Goal: Use online tool/utility: Utilize a website feature to perform a specific function

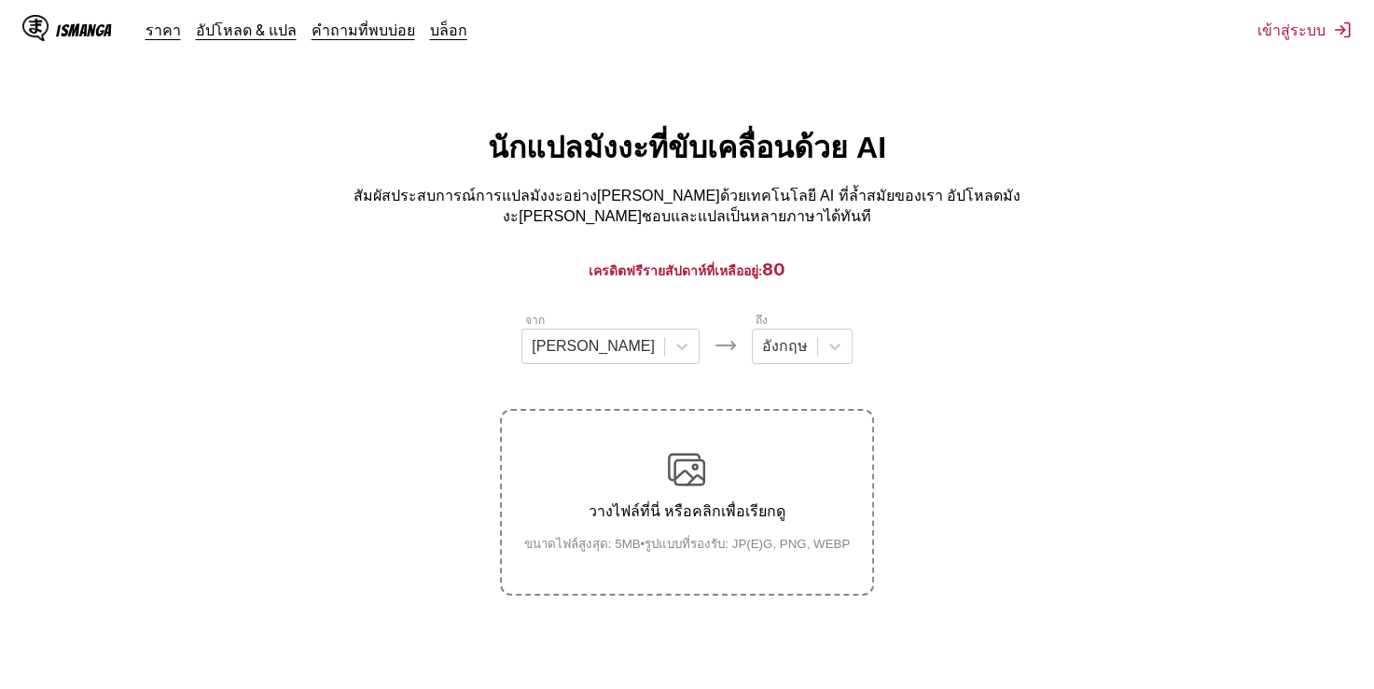
click at [659, 433] on label "วางไฟล์ที่นี่ หรือคลิกเพื่อเรียกดู ขนาดไฟล์สูงสุด: 5MB • รูปแบบที่รองรับ: JP(E)…" at bounding box center [687, 502] width 370 height 183
click at [0, 0] on input "วางไฟล์ที่นี่ หรือคลิกเพื่อเรียกดู ขนาดไฟล์สูงสุด: 5MB • รูปแบบที่รองรับ: JP(E)…" at bounding box center [0, 0] width 0 height 0
click at [764, 341] on div "อังกฤษ" at bounding box center [785, 346] width 64 height 28
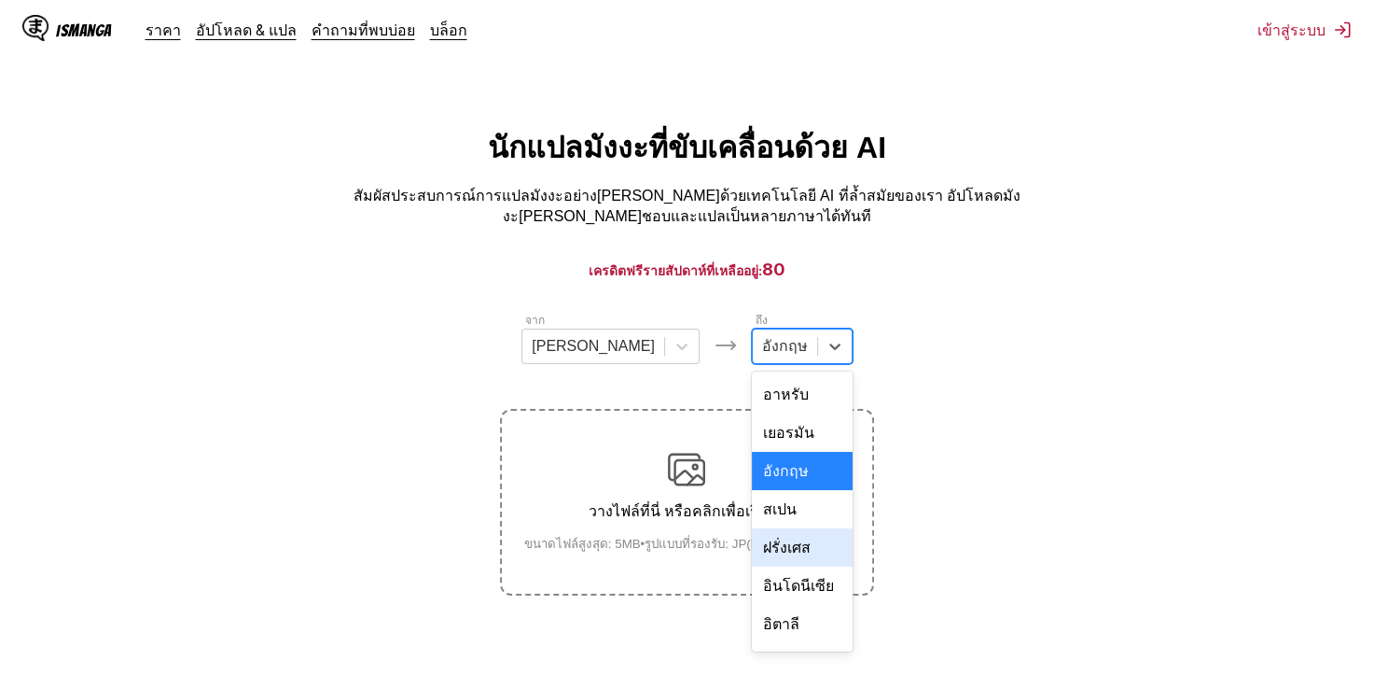
scroll to position [324, 0]
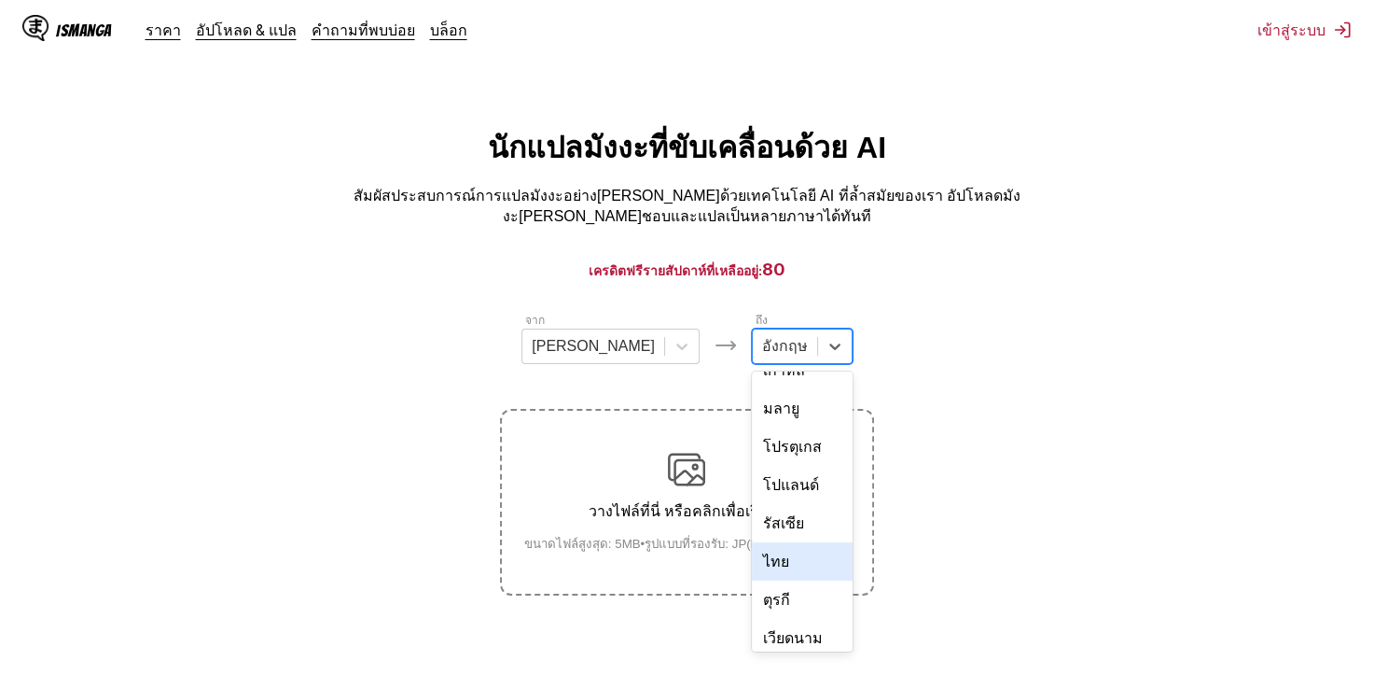
click at [752, 542] on div "ไทย" at bounding box center [802, 561] width 101 height 38
click at [752, 523] on div "วางไฟล์ที่นี่ หรือคลิกเพื่อเรียกดู ขนาดไฟล์สูงสุด: 5MB • รูปแบบที่รองรับ: JP(E)…" at bounding box center [687, 502] width 356 height 103
click at [0, 0] on input "วางไฟล์ที่นี่ หรือคลิกเพื่อเรียกดู ขนาดไฟล์สูงสุด: 5MB • รูปแบบที่รองรับ: JP(E)…" at bounding box center [0, 0] width 0 height 0
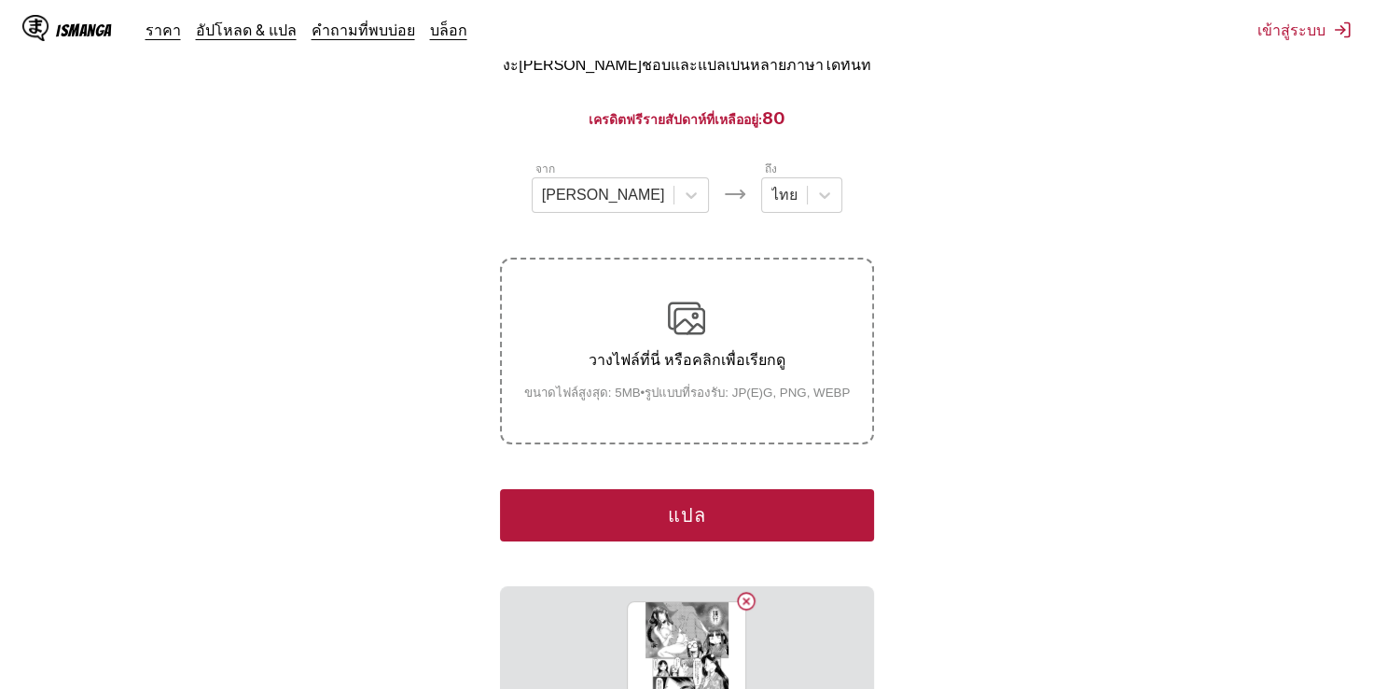
scroll to position [280, 0]
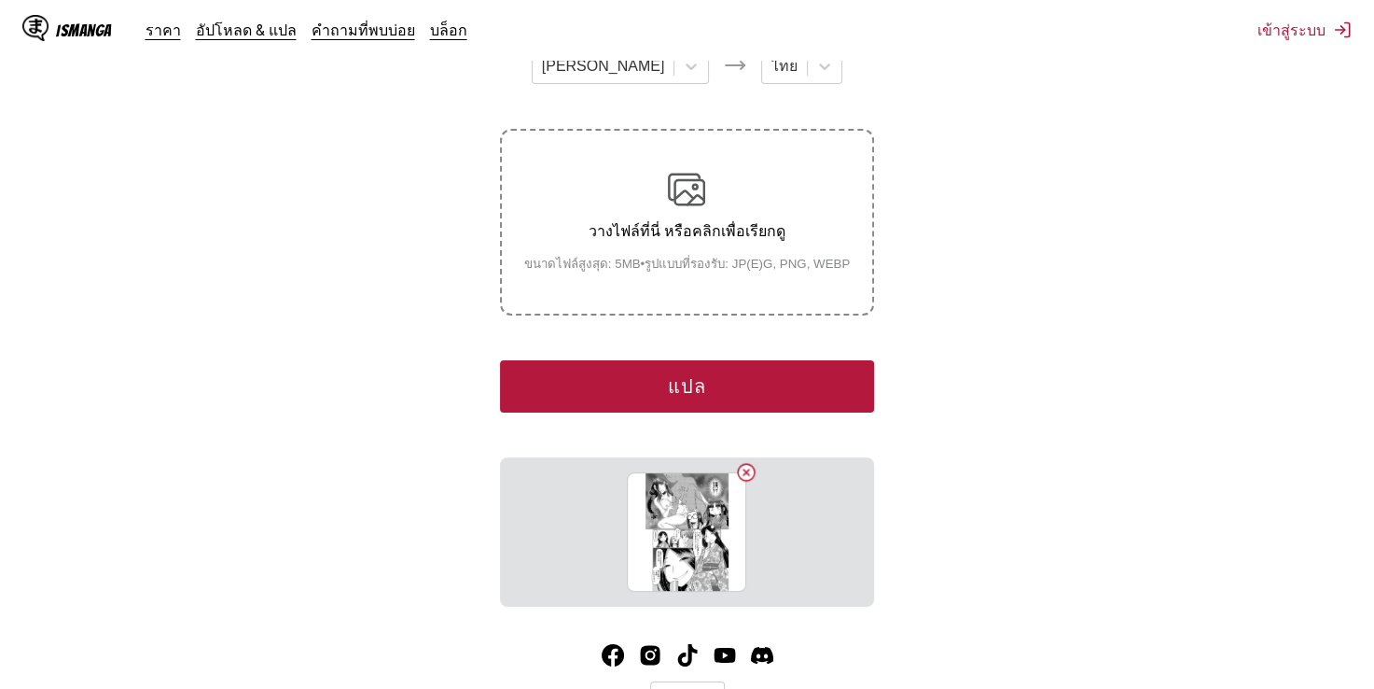
click at [720, 228] on p "วางไฟล์ที่นี่ หรือคลิกเพื่อเรียกดู" at bounding box center [687, 230] width 356 height 23
click at [0, 0] on input "วางไฟล์ที่นี่ หรือคลิกเพื่อเรียกดู ขนาดไฟล์สูงสุด: 5MB • รูปแบบที่รองรับ: JP(E)…" at bounding box center [0, 0] width 0 height 0
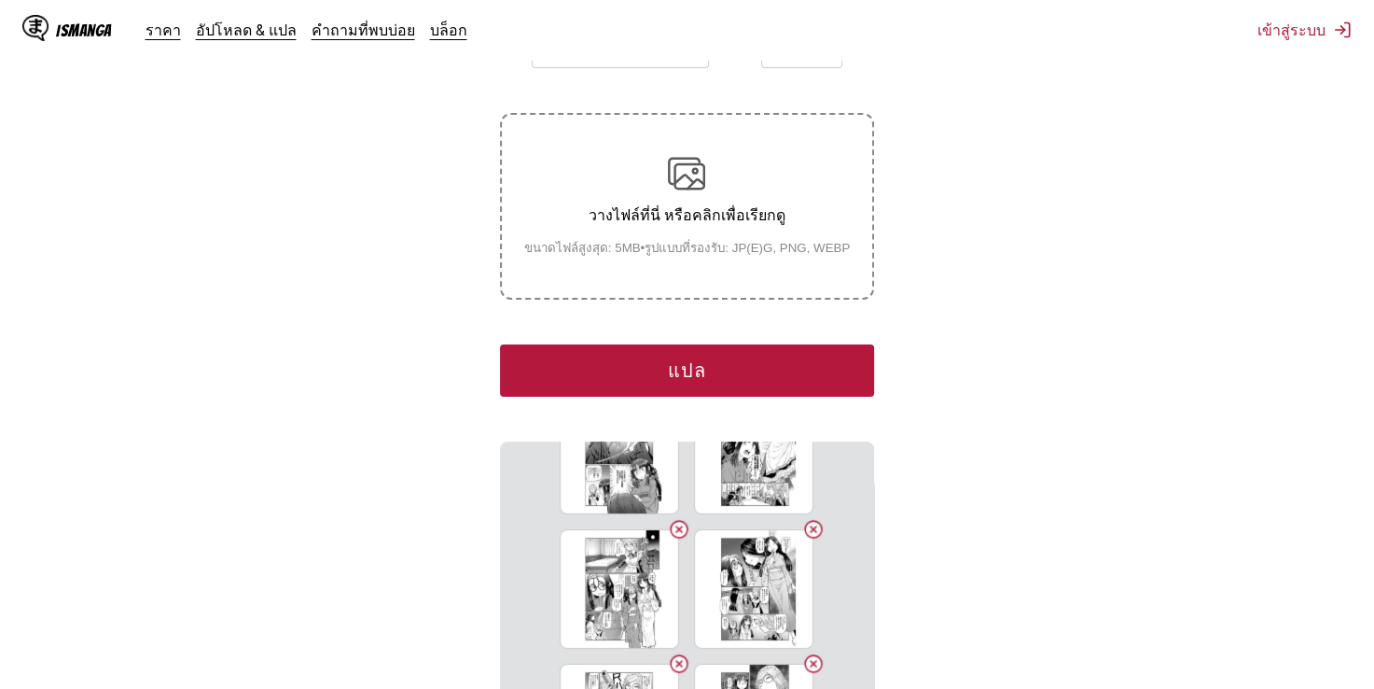
scroll to position [0, 0]
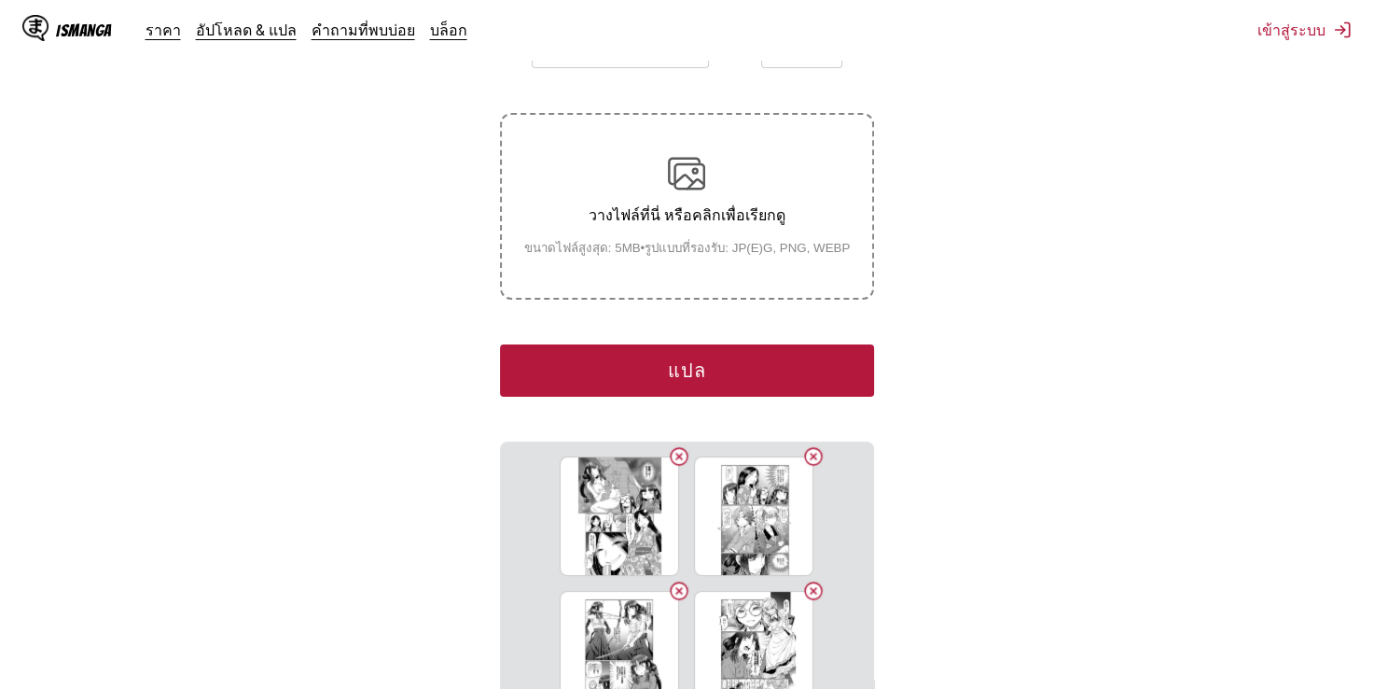
click at [708, 349] on button "แปล" at bounding box center [686, 370] width 373 height 52
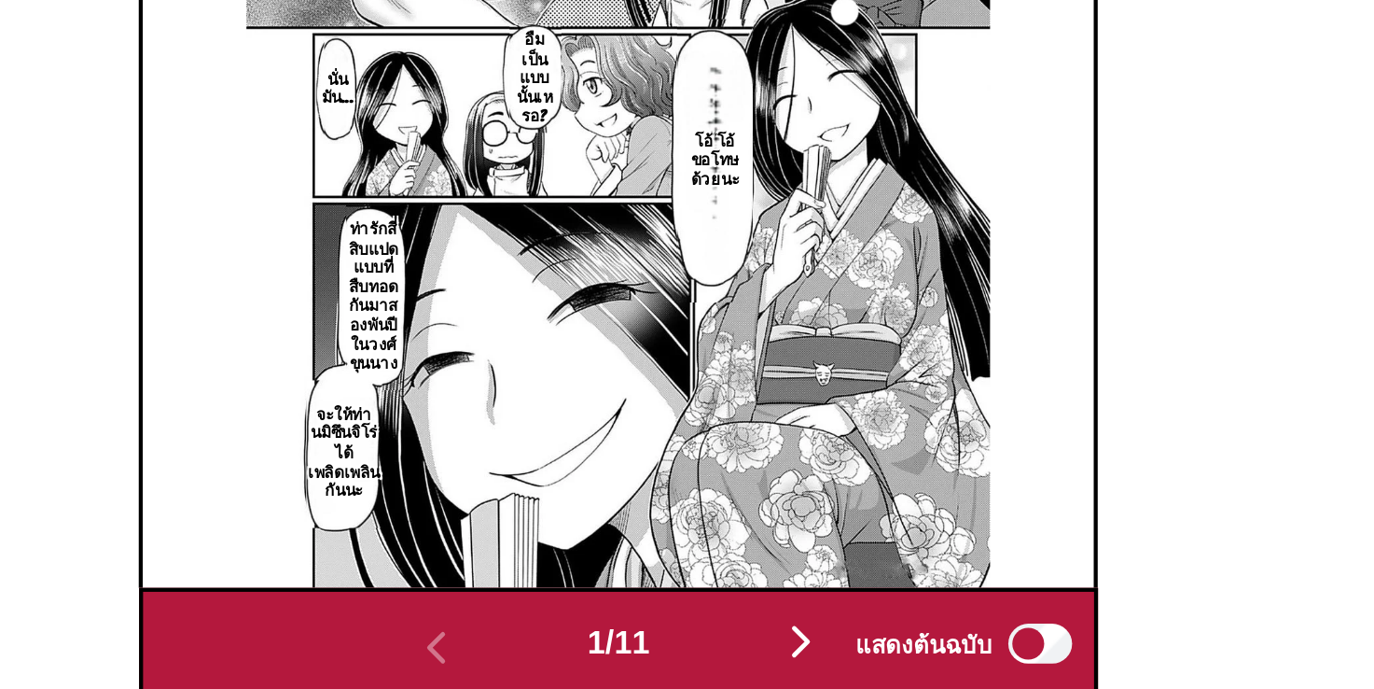
scroll to position [563, 0]
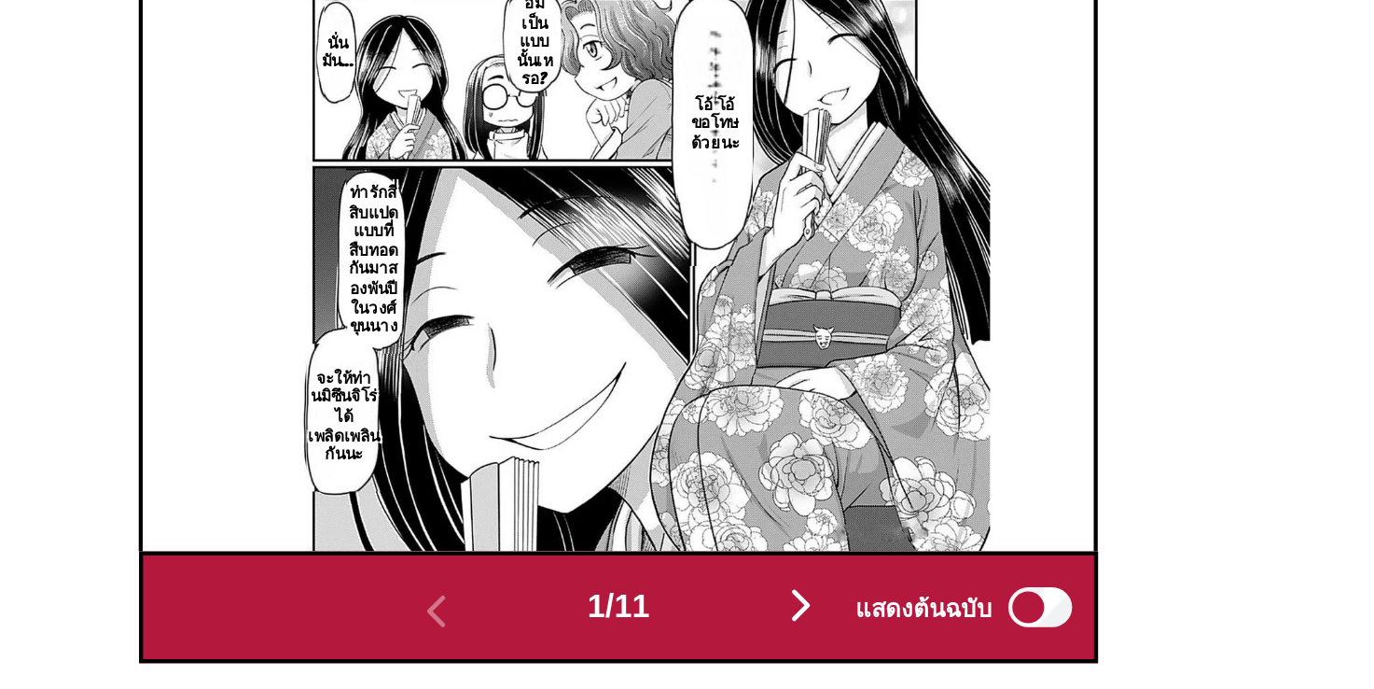
drag, startPoint x: 772, startPoint y: 632, endPoint x: 740, endPoint y: 557, distance: 81.1
click at [773, 638] on img "button" at bounding box center [772, 649] width 22 height 22
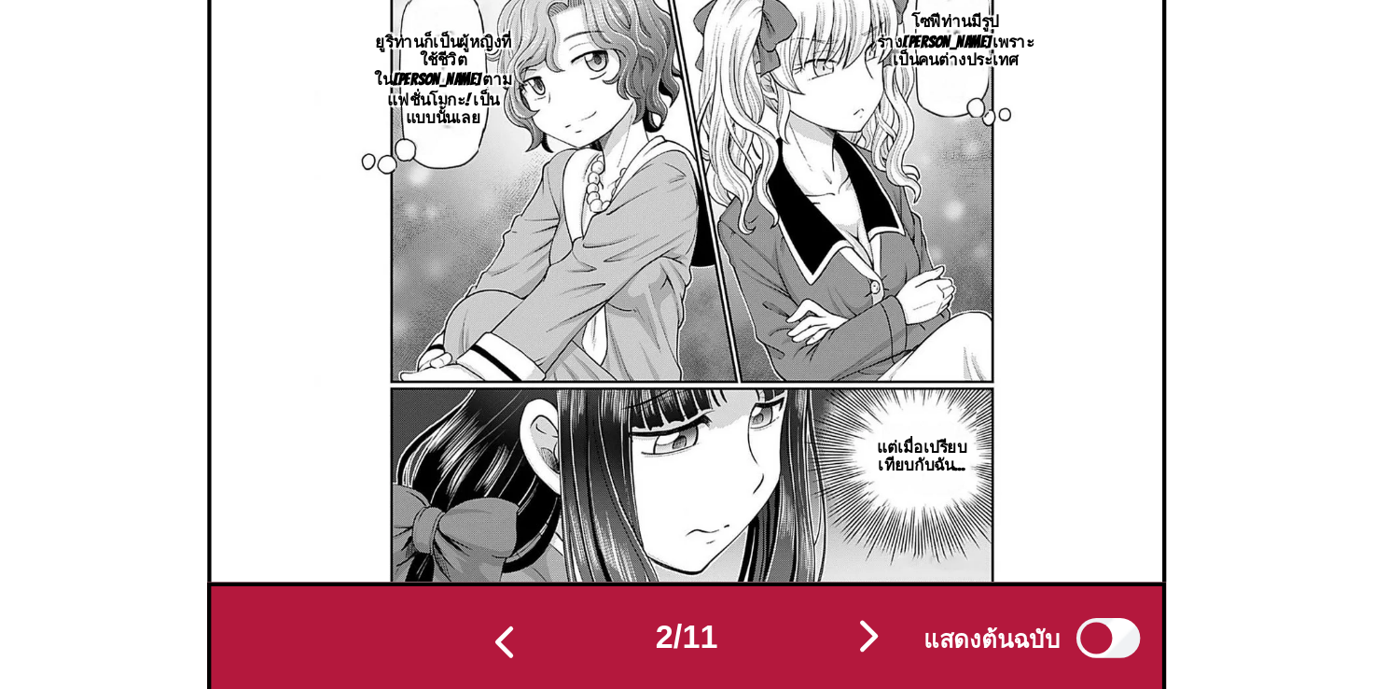
scroll to position [549, 0]
click at [775, 655] on img "button" at bounding box center [772, 663] width 22 height 22
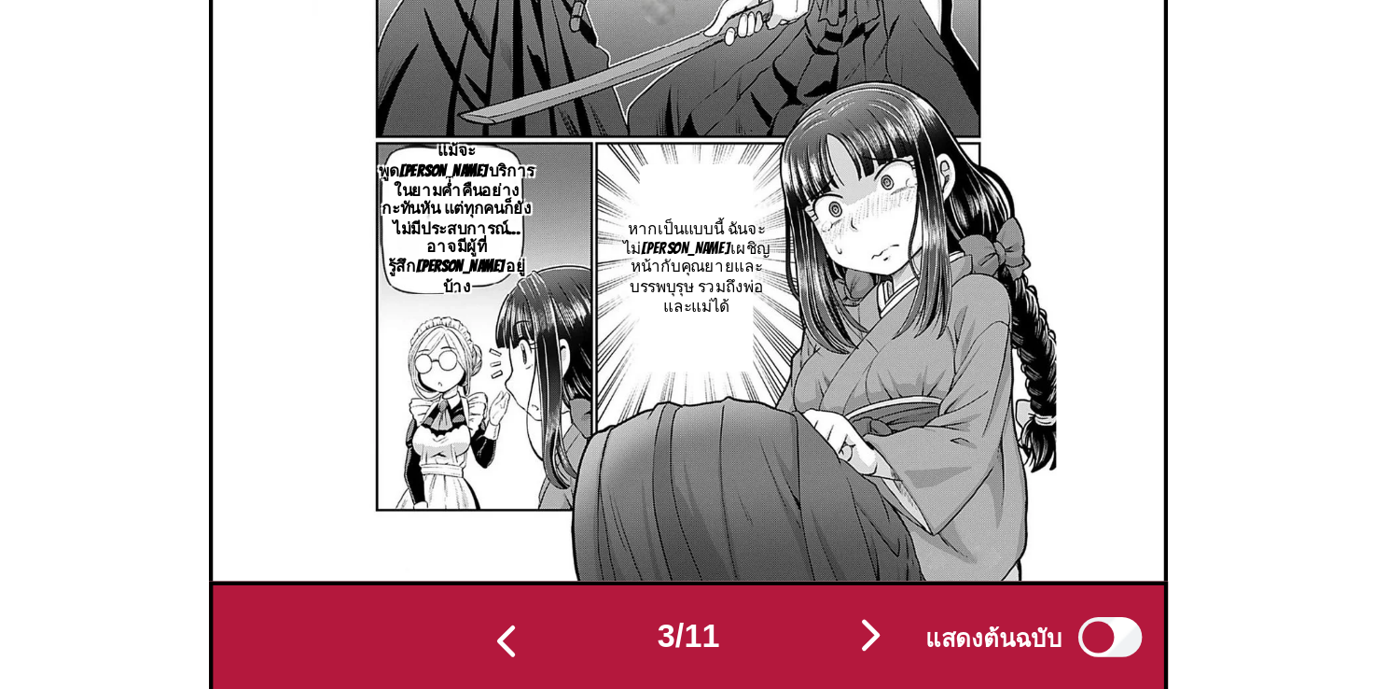
click at [779, 652] on img "button" at bounding box center [772, 663] width 22 height 22
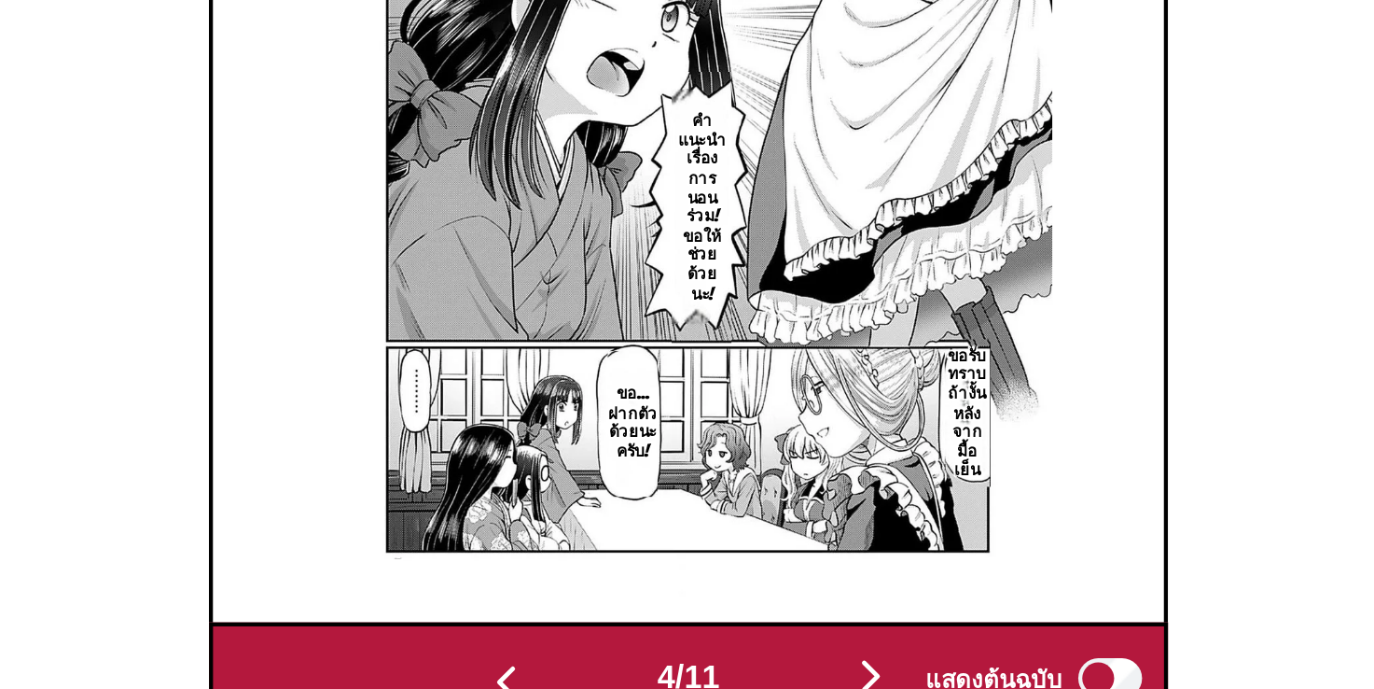
click at [781, 652] on img "button" at bounding box center [772, 663] width 22 height 22
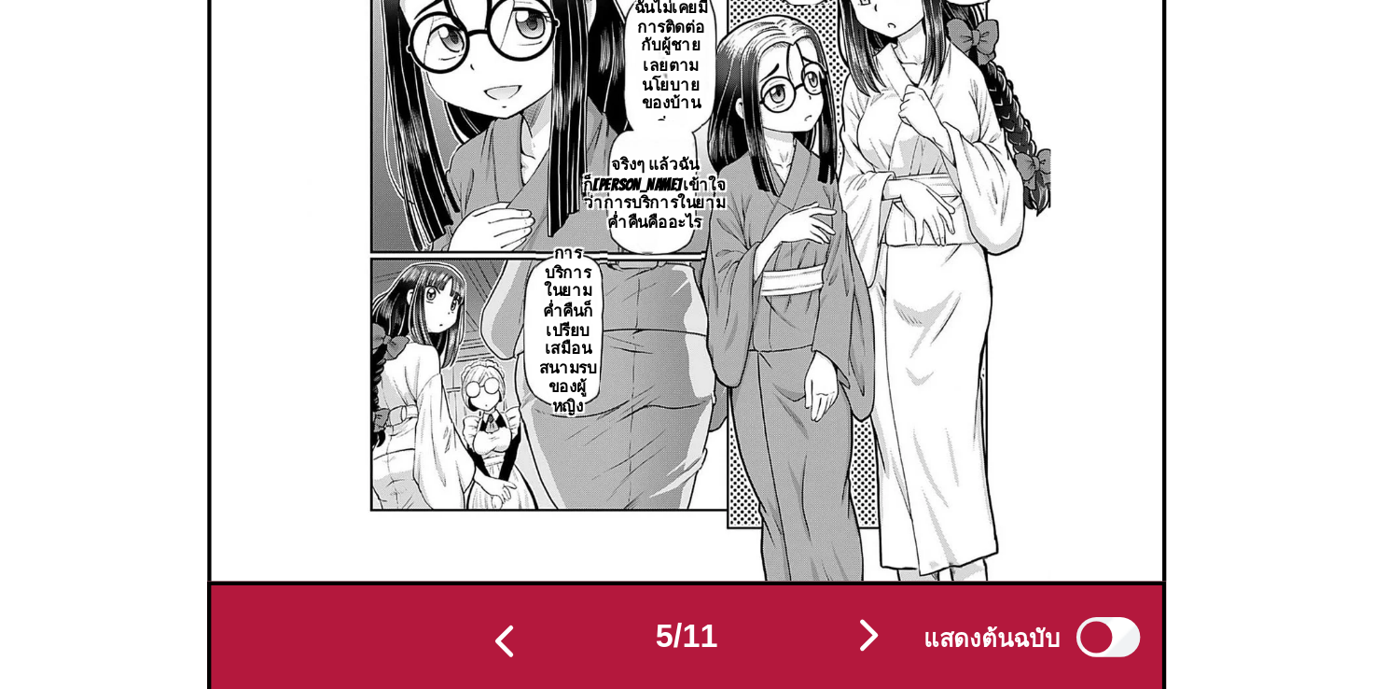
click at [596, 651] on button "button" at bounding box center [602, 664] width 112 height 27
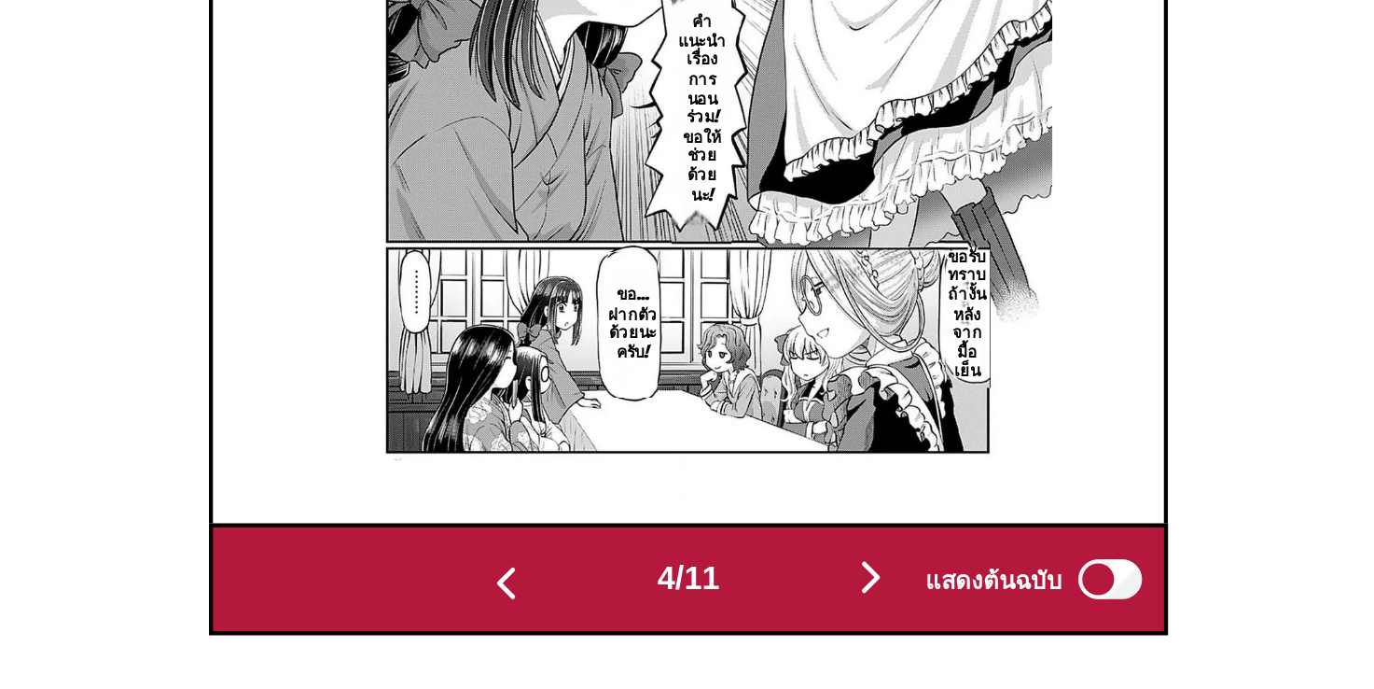
drag, startPoint x: 775, startPoint y: 612, endPoint x: 771, endPoint y: 622, distance: 11.3
click at [771, 625] on img "button" at bounding box center [772, 636] width 22 height 22
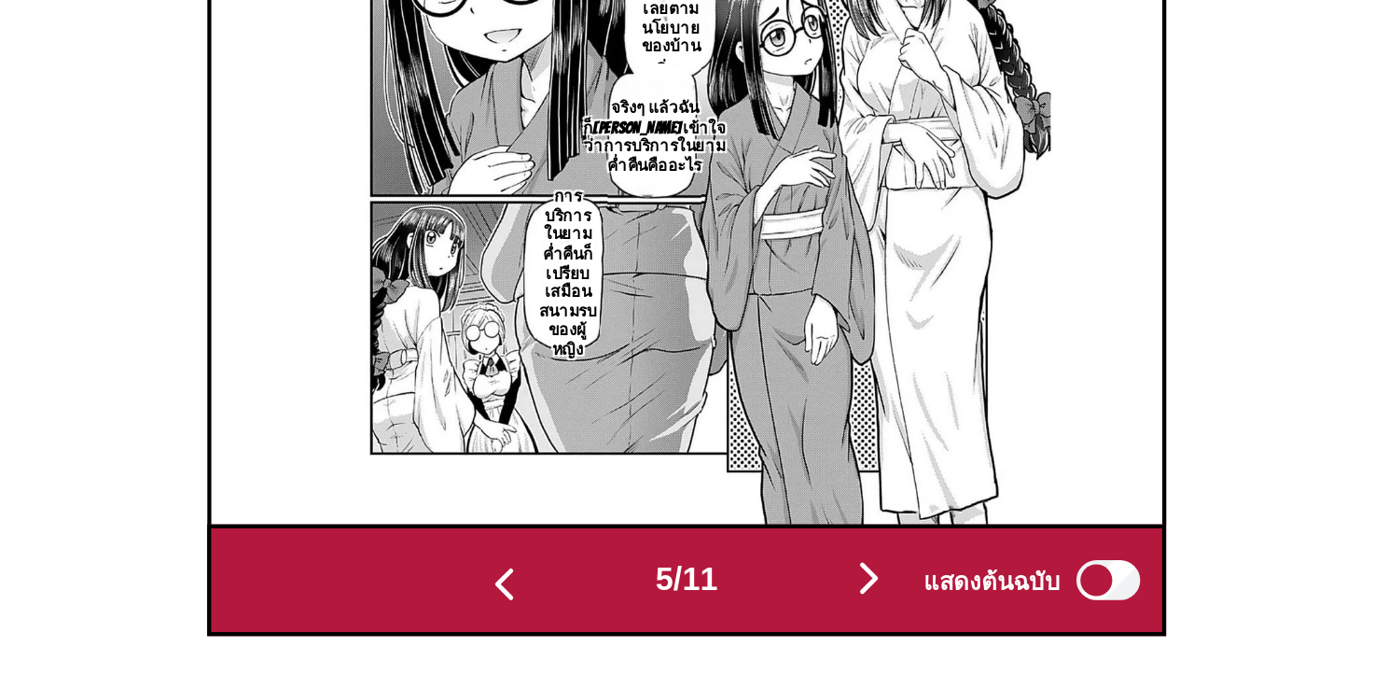
scroll to position [576, 0]
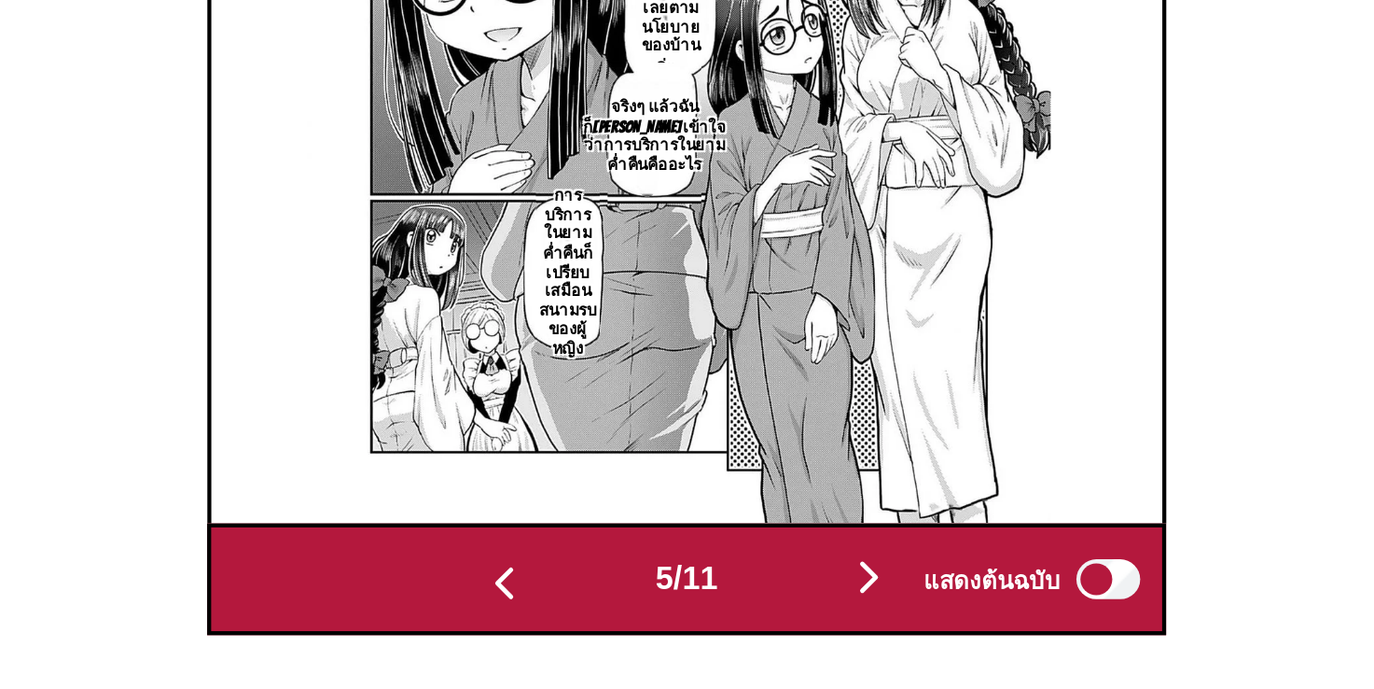
click at [697, 629] on span "5 / 11" at bounding box center [687, 637] width 29 height 17
click at [772, 625] on img "button" at bounding box center [772, 636] width 22 height 22
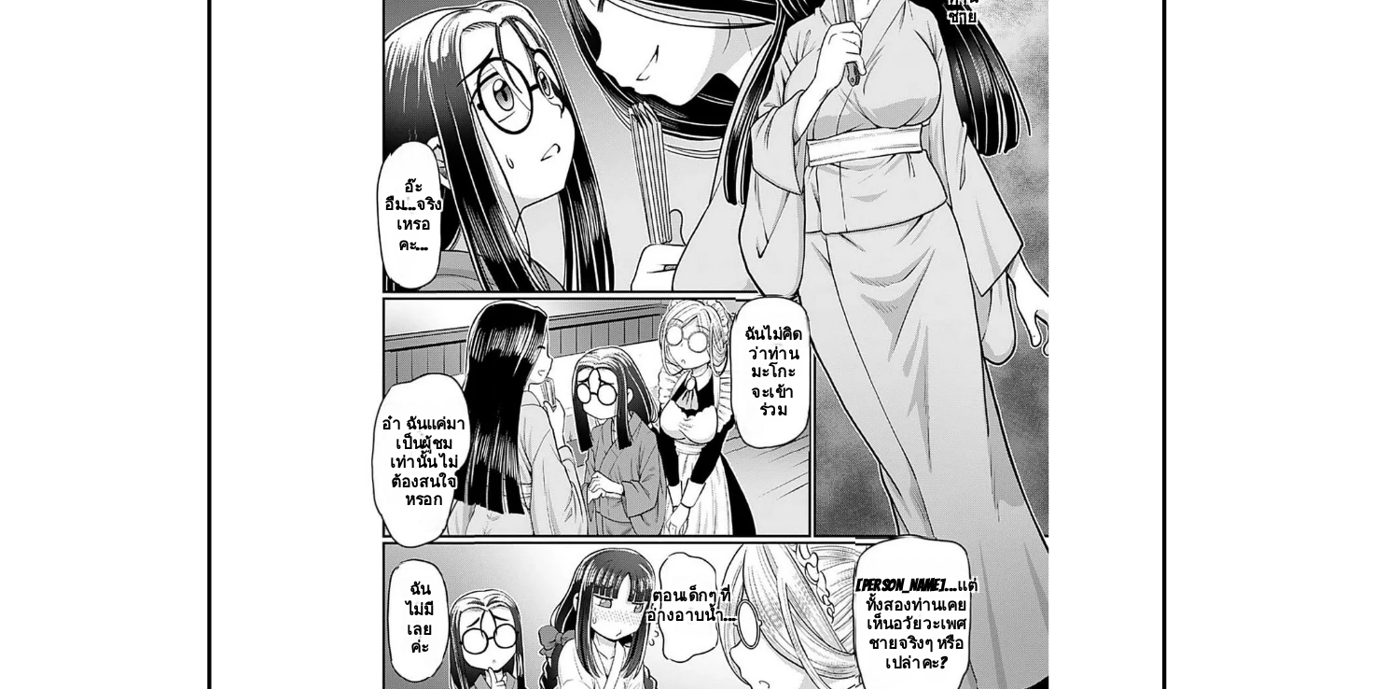
scroll to position [574, 0]
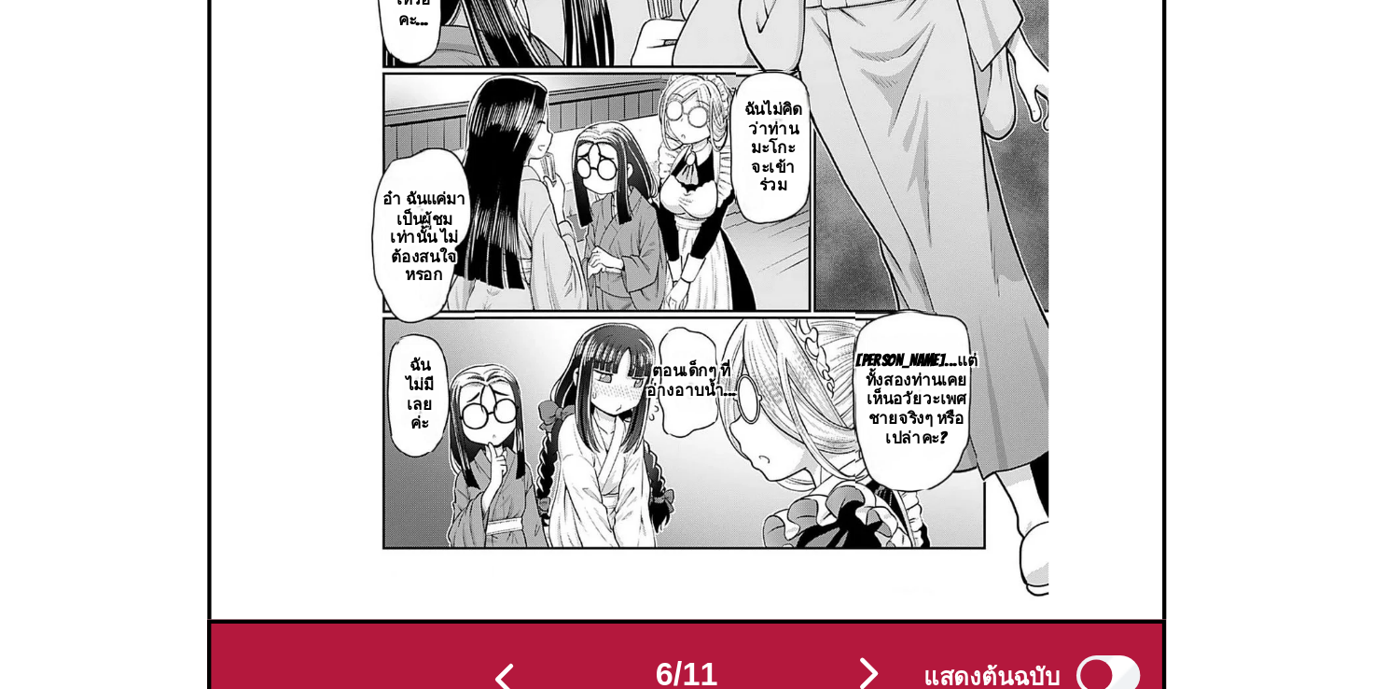
click at [781, 626] on img "button" at bounding box center [772, 637] width 22 height 22
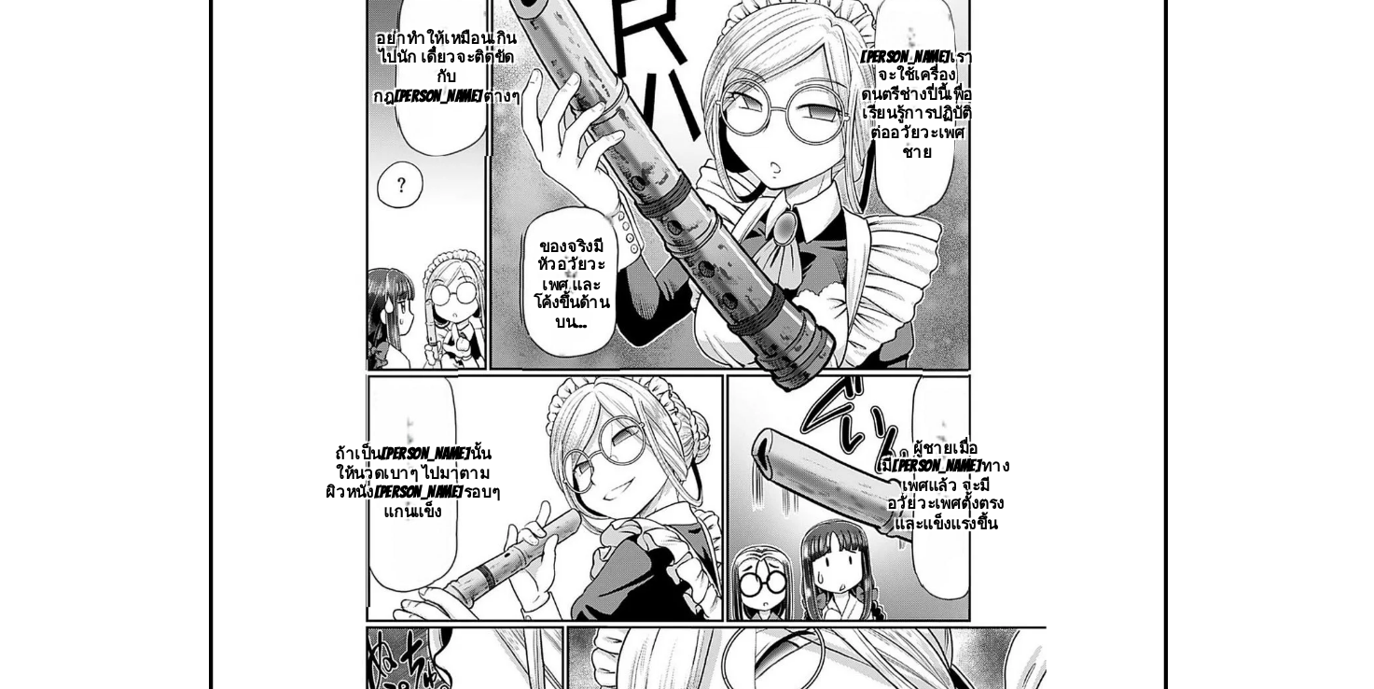
scroll to position [575, 0]
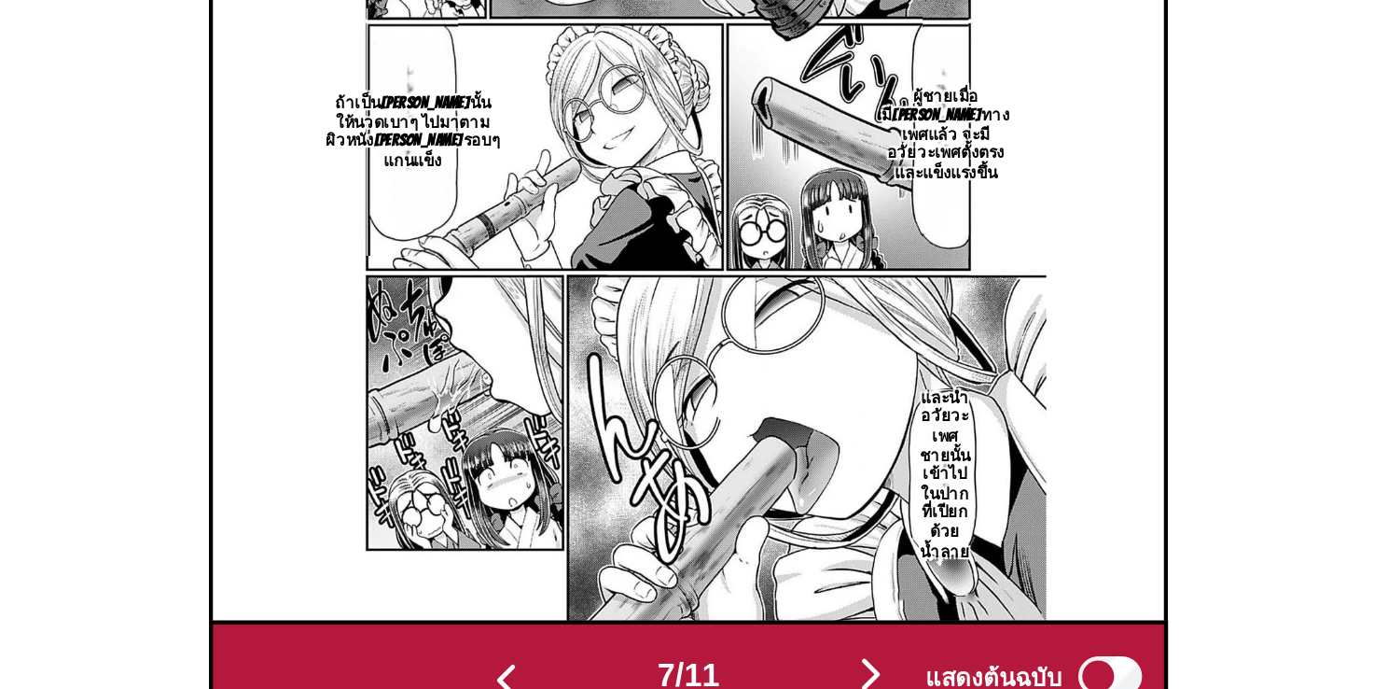
click at [779, 626] on img "button" at bounding box center [772, 637] width 22 height 22
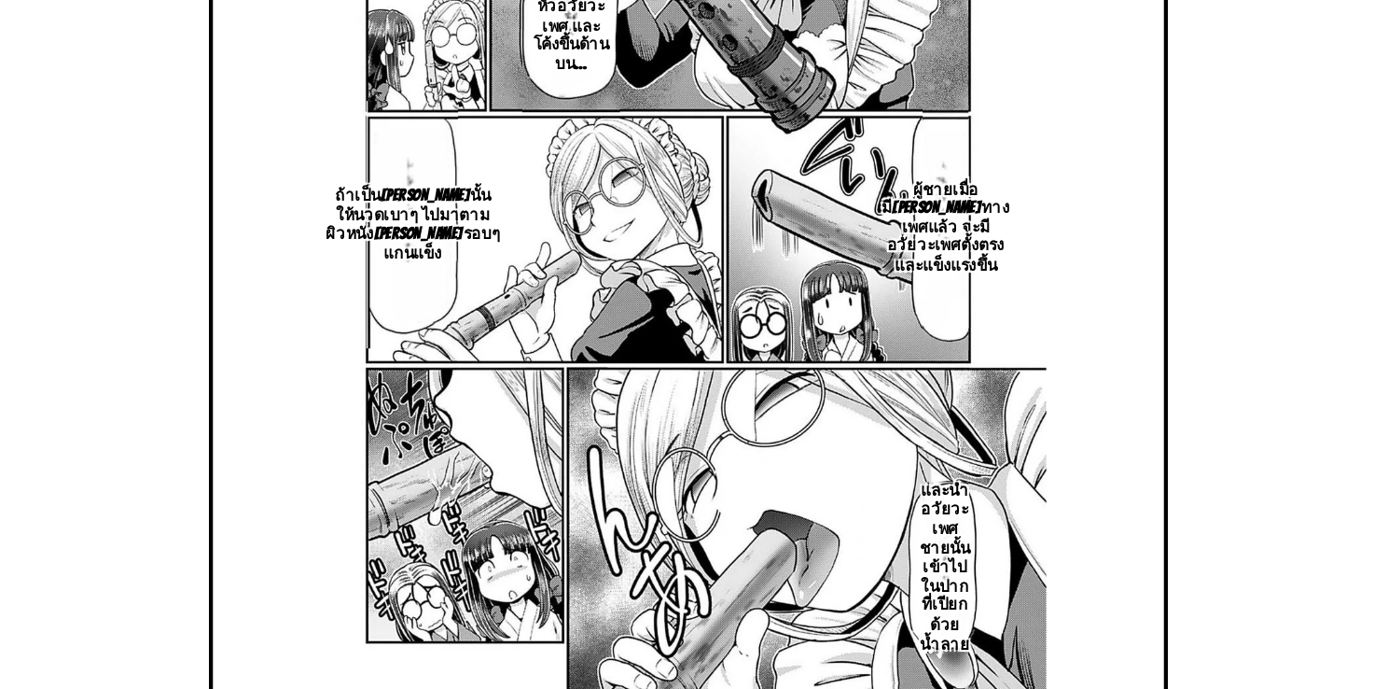
scroll to position [0, 3126]
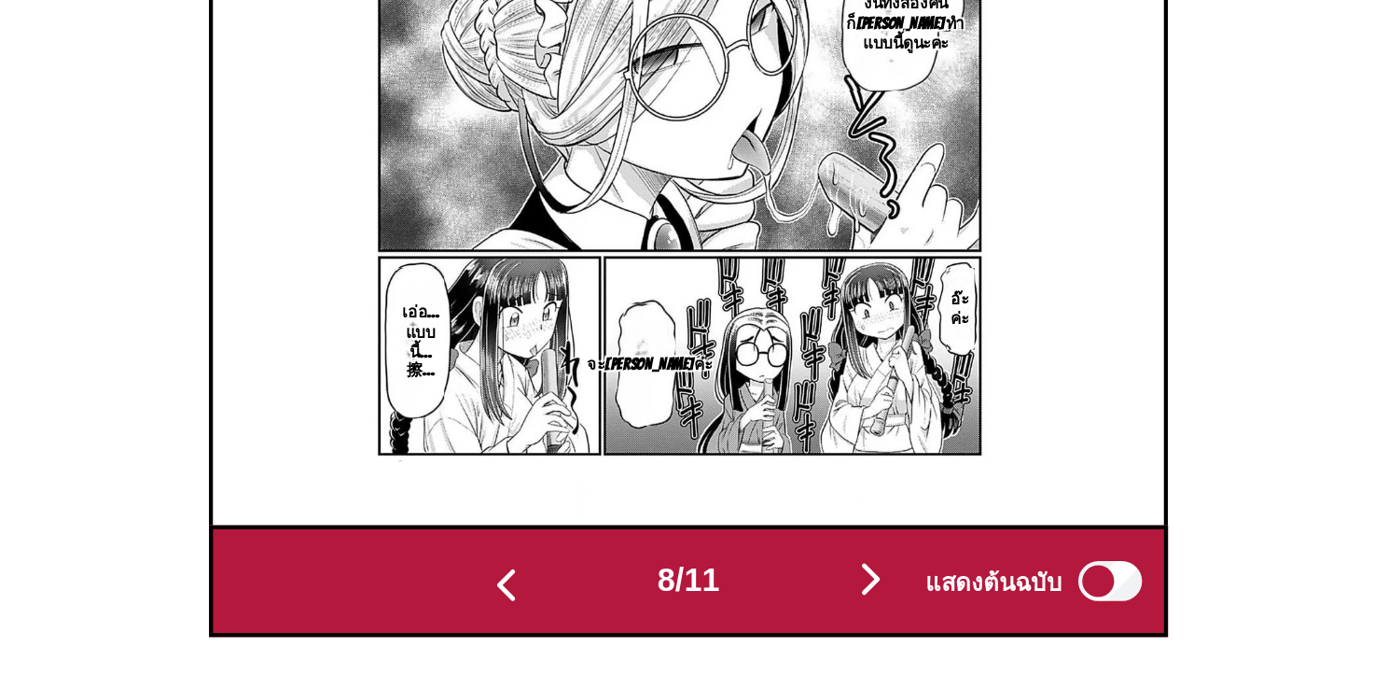
click at [778, 626] on img "button" at bounding box center [772, 637] width 22 height 22
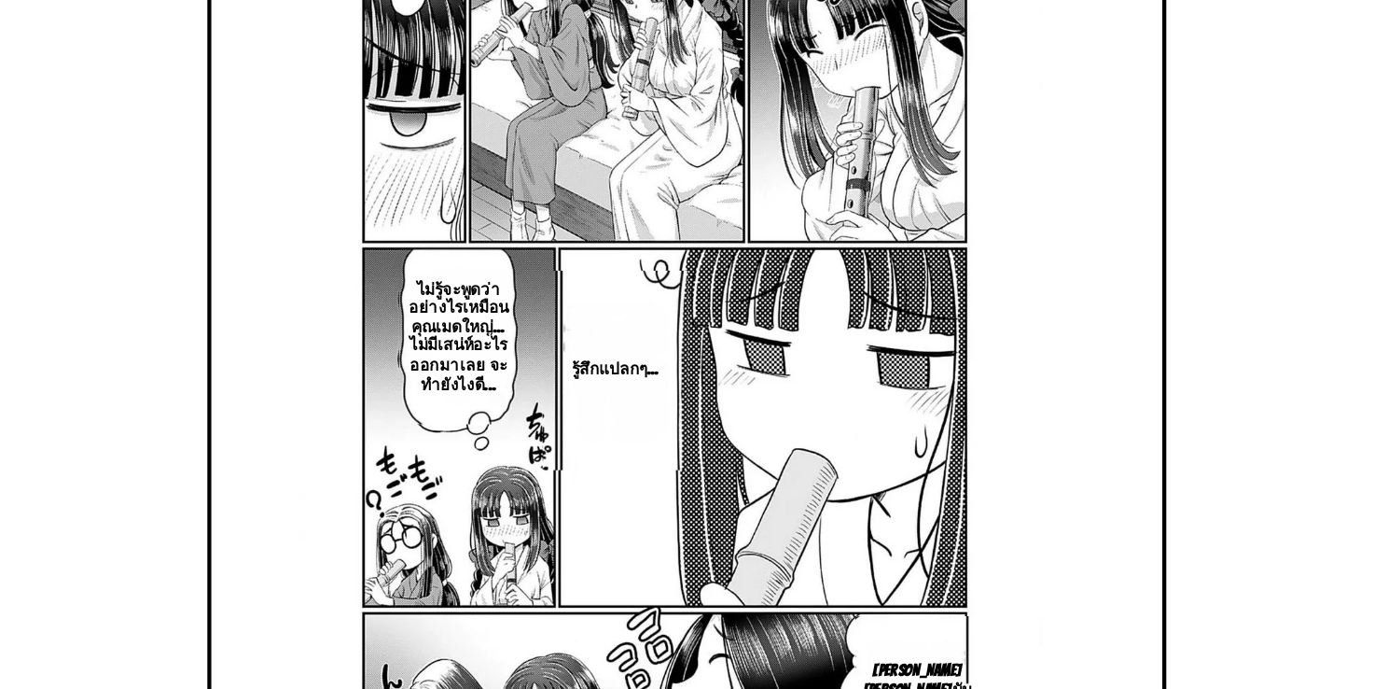
scroll to position [575, 0]
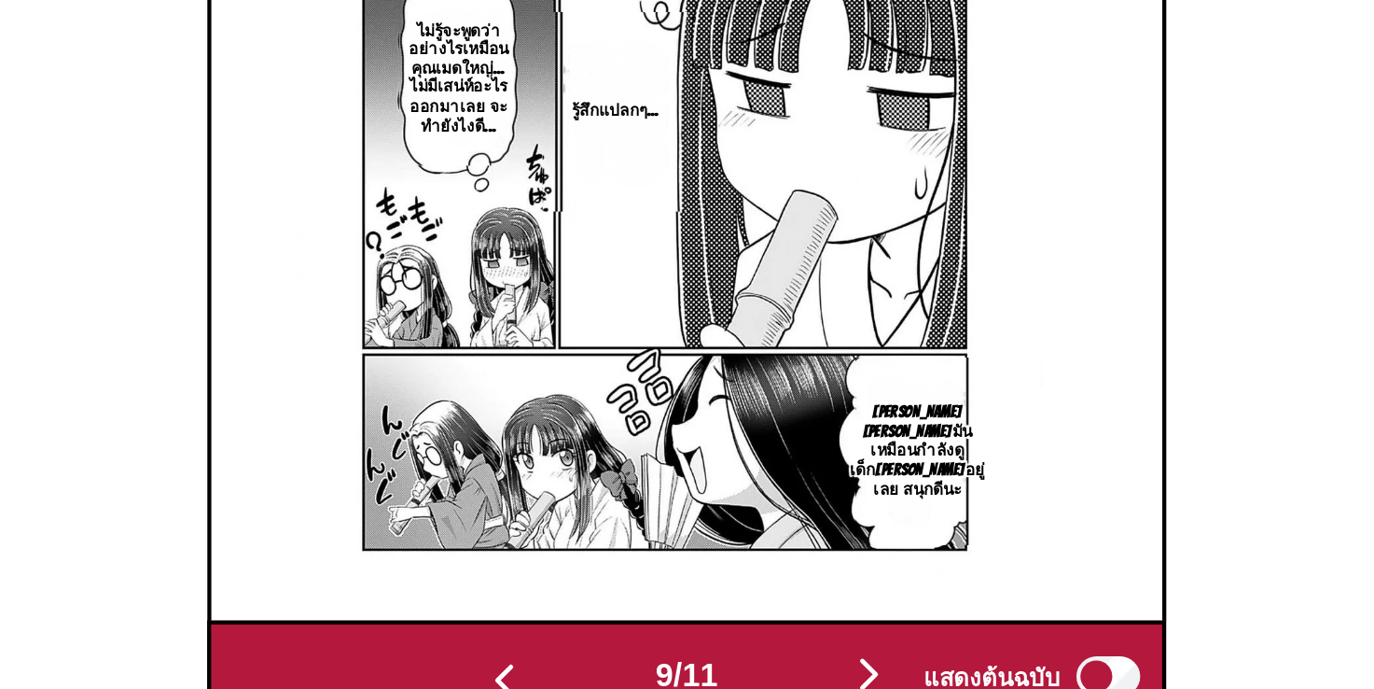
click at [773, 626] on img "button" at bounding box center [772, 637] width 22 height 22
click at [952, 583] on img at bounding box center [1125, 365] width 347 height 494
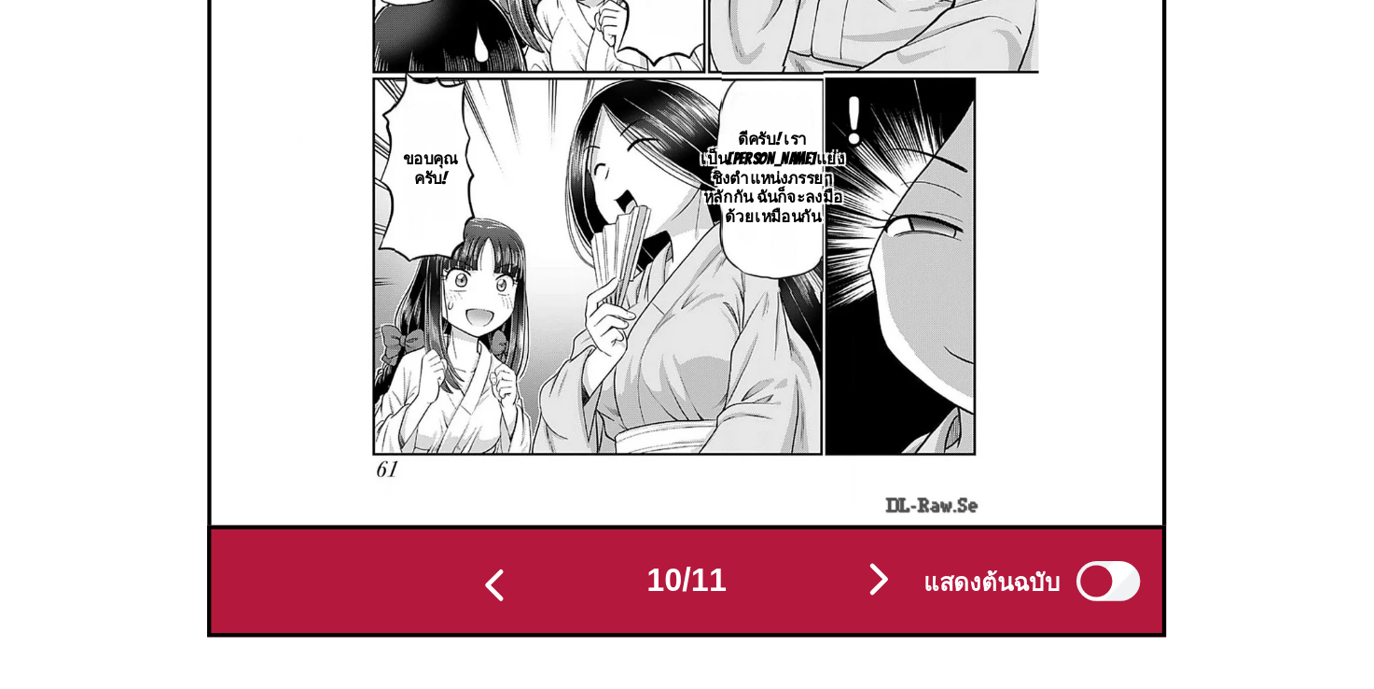
click at [787, 632] on div "แสดงต้นฉบับ" at bounding box center [845, 638] width 116 height 24
click at [778, 632] on img "button" at bounding box center [777, 637] width 22 height 22
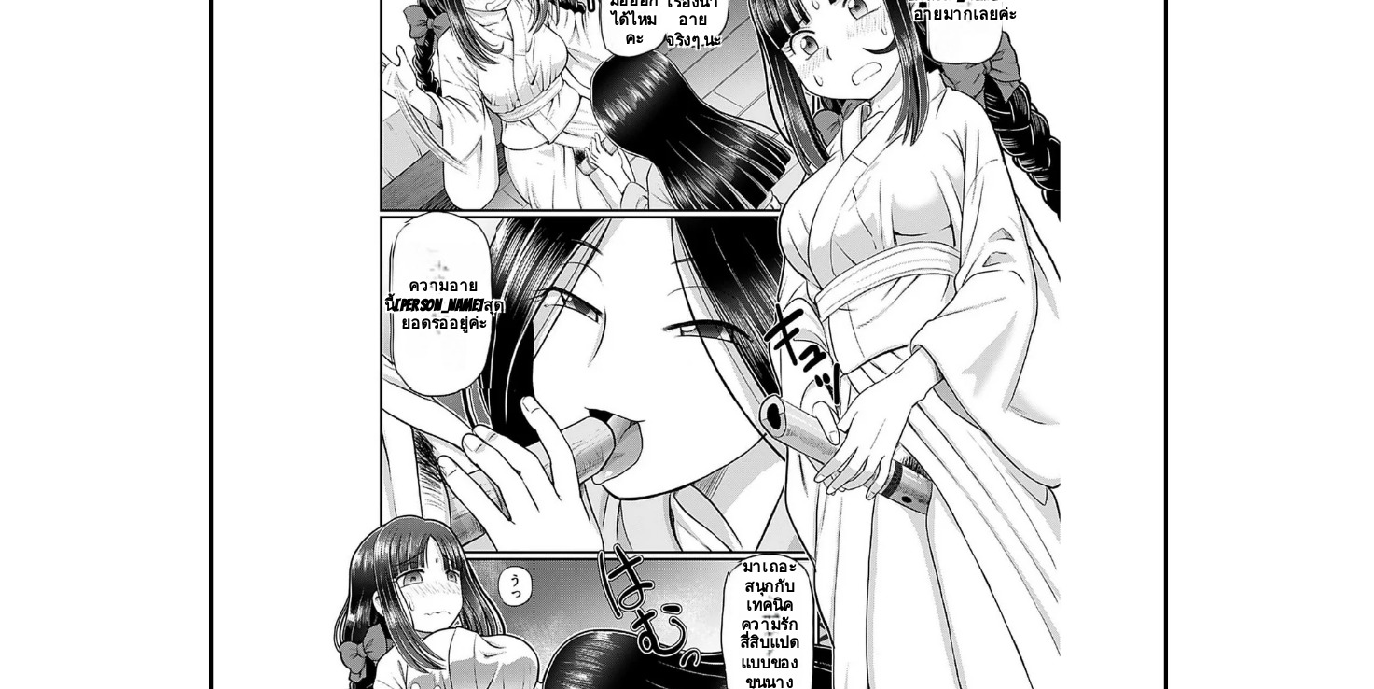
scroll to position [573, 0]
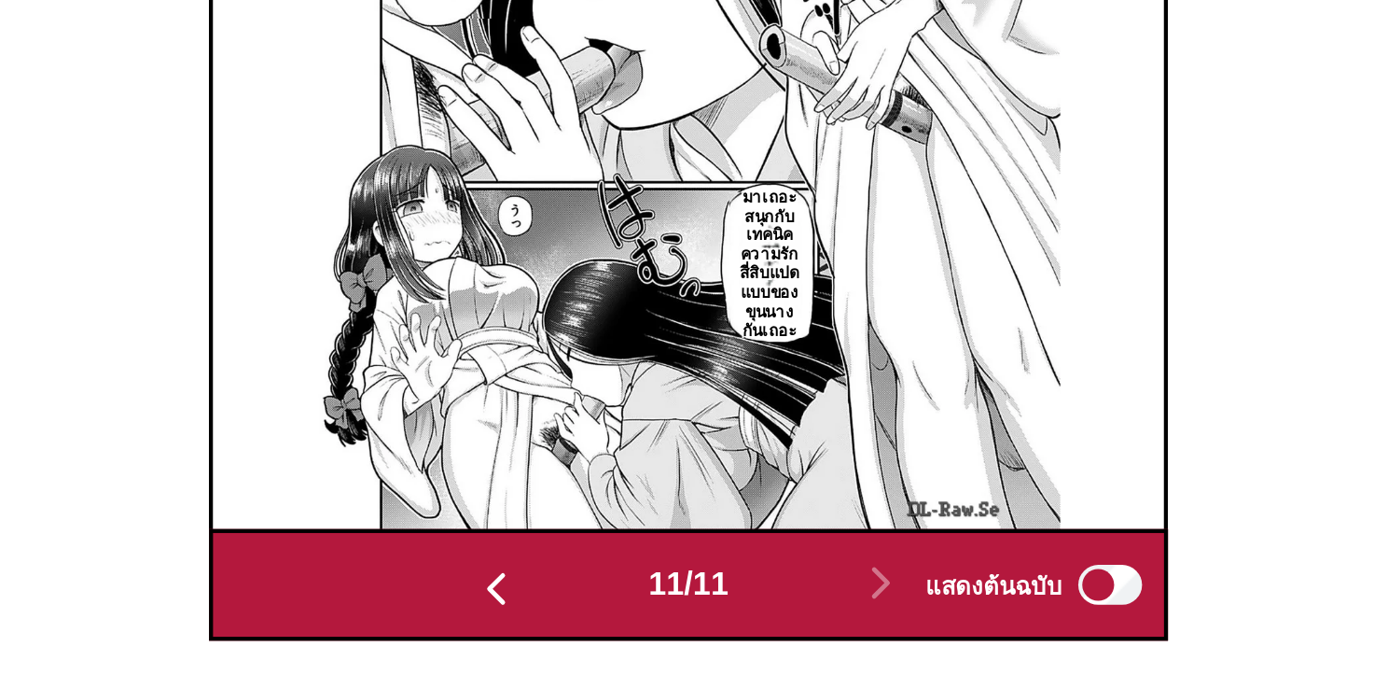
click at [597, 631] on img "button" at bounding box center [597, 642] width 22 height 22
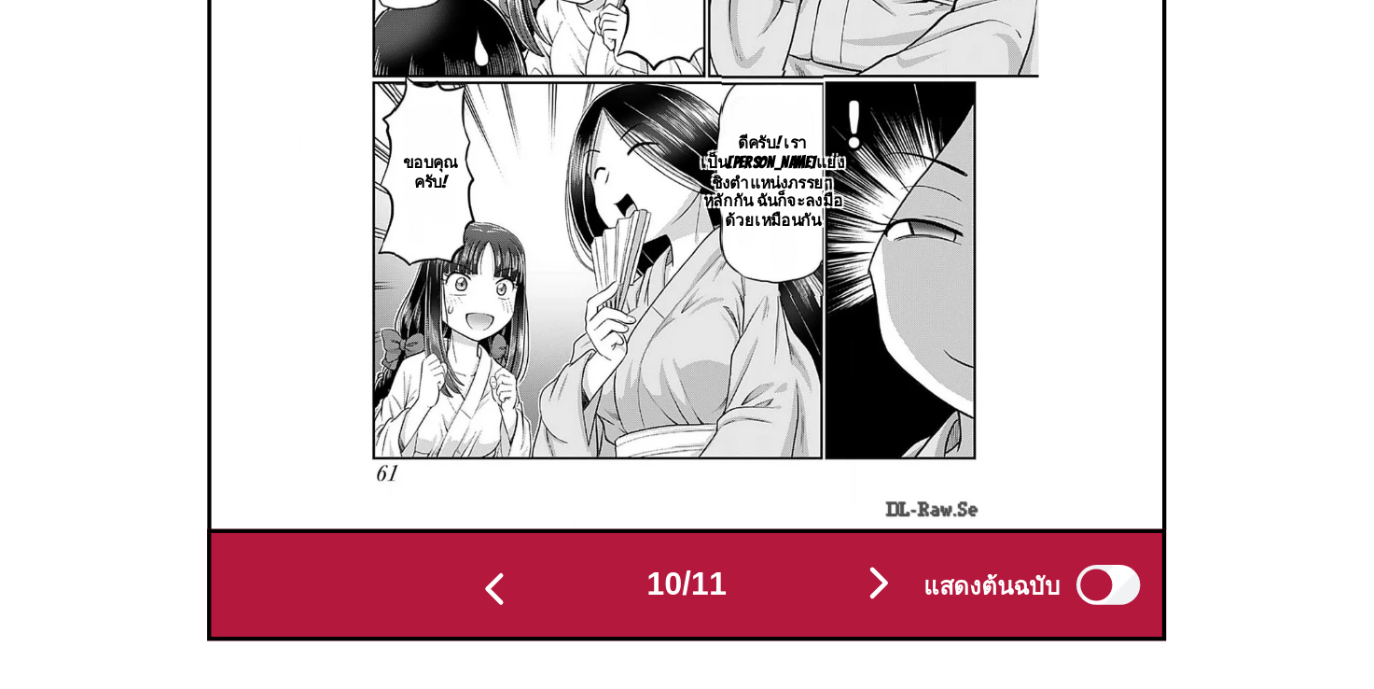
click at [780, 628] on img "button" at bounding box center [777, 639] width 22 height 22
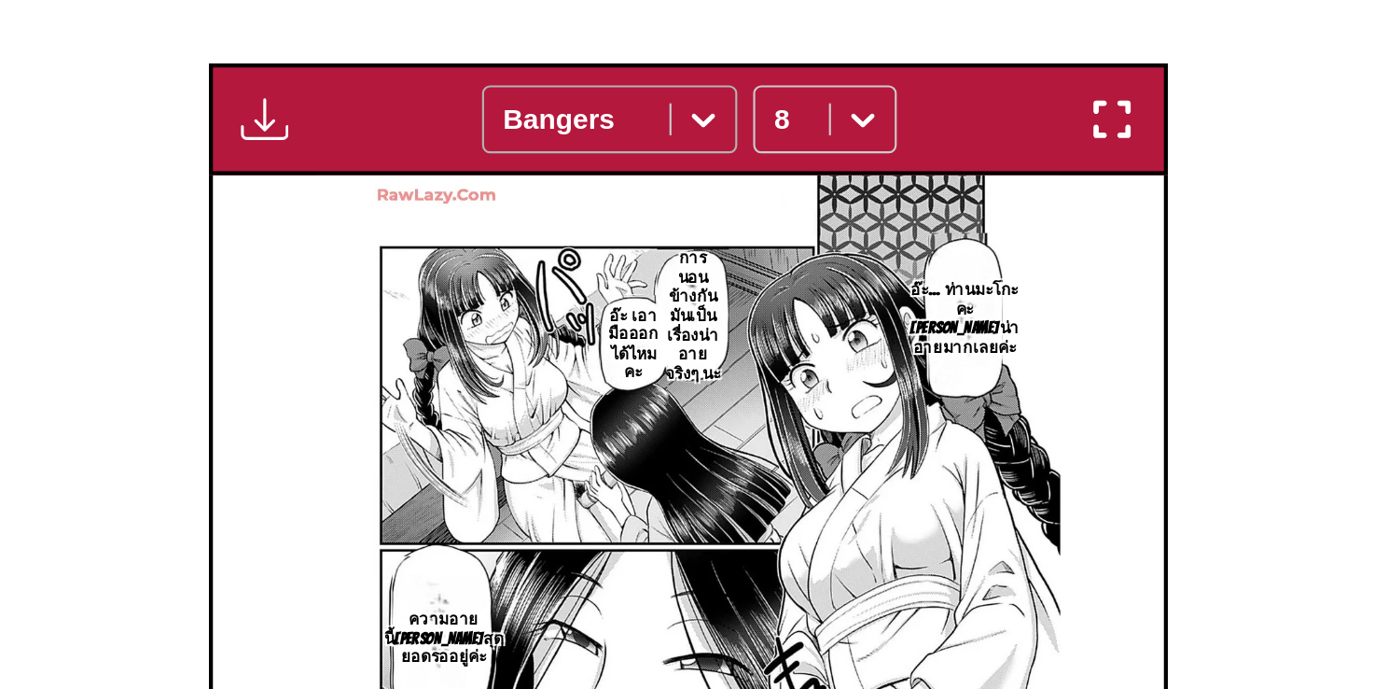
scroll to position [529, 0]
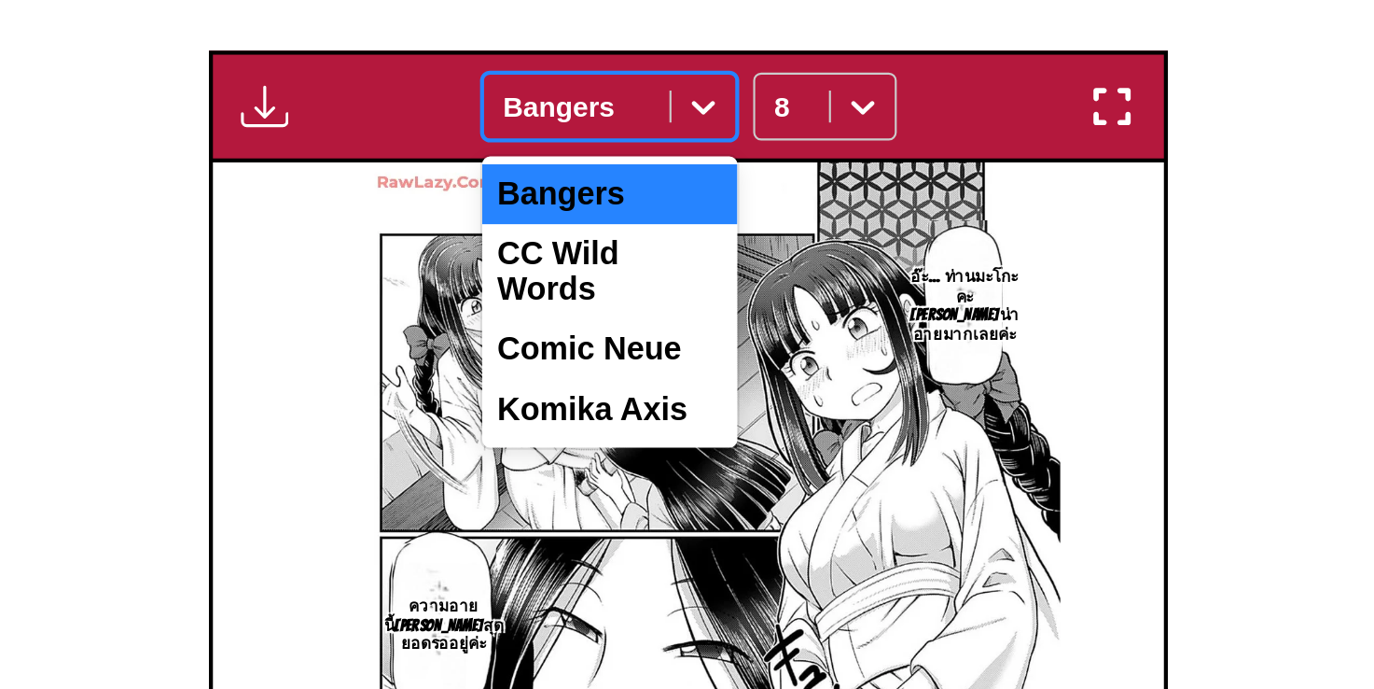
click at [682, 126] on div at bounding box center [694, 137] width 30 height 30
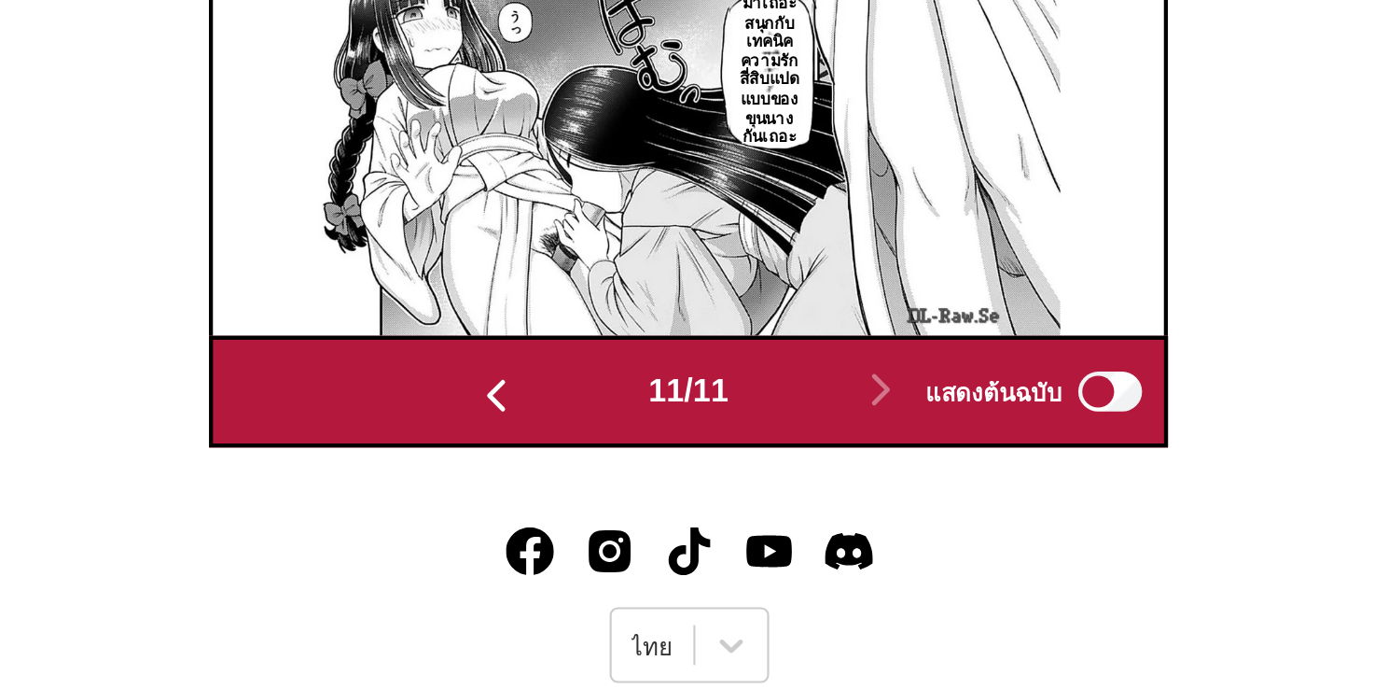
scroll to position [668, 0]
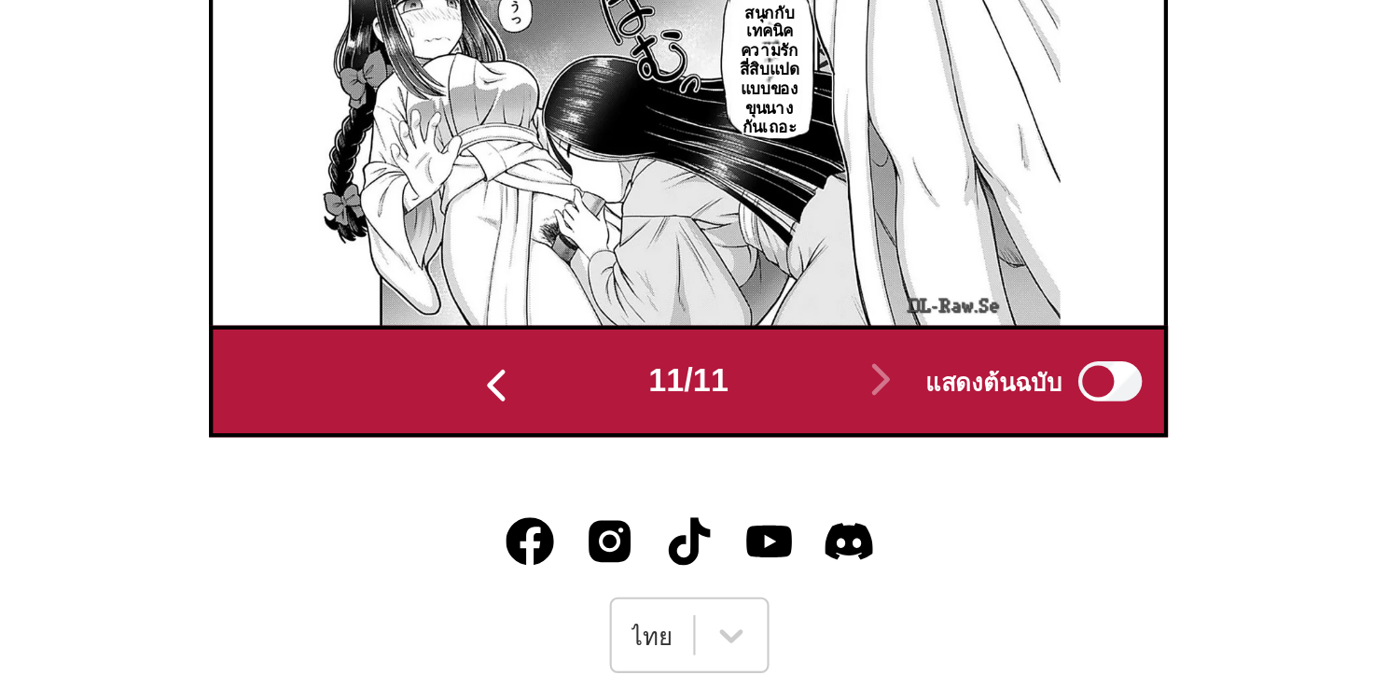
click at [592, 536] on img "button" at bounding box center [597, 547] width 22 height 22
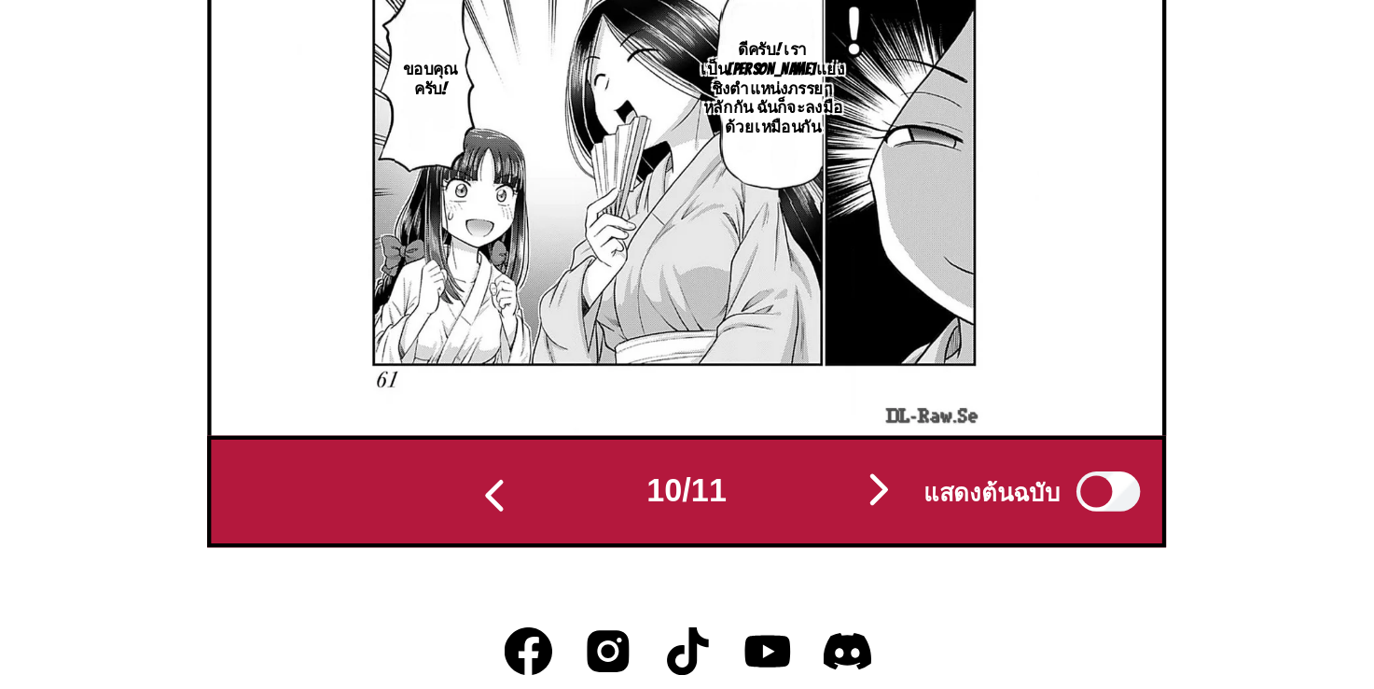
click at [595, 536] on img "button" at bounding box center [597, 547] width 22 height 22
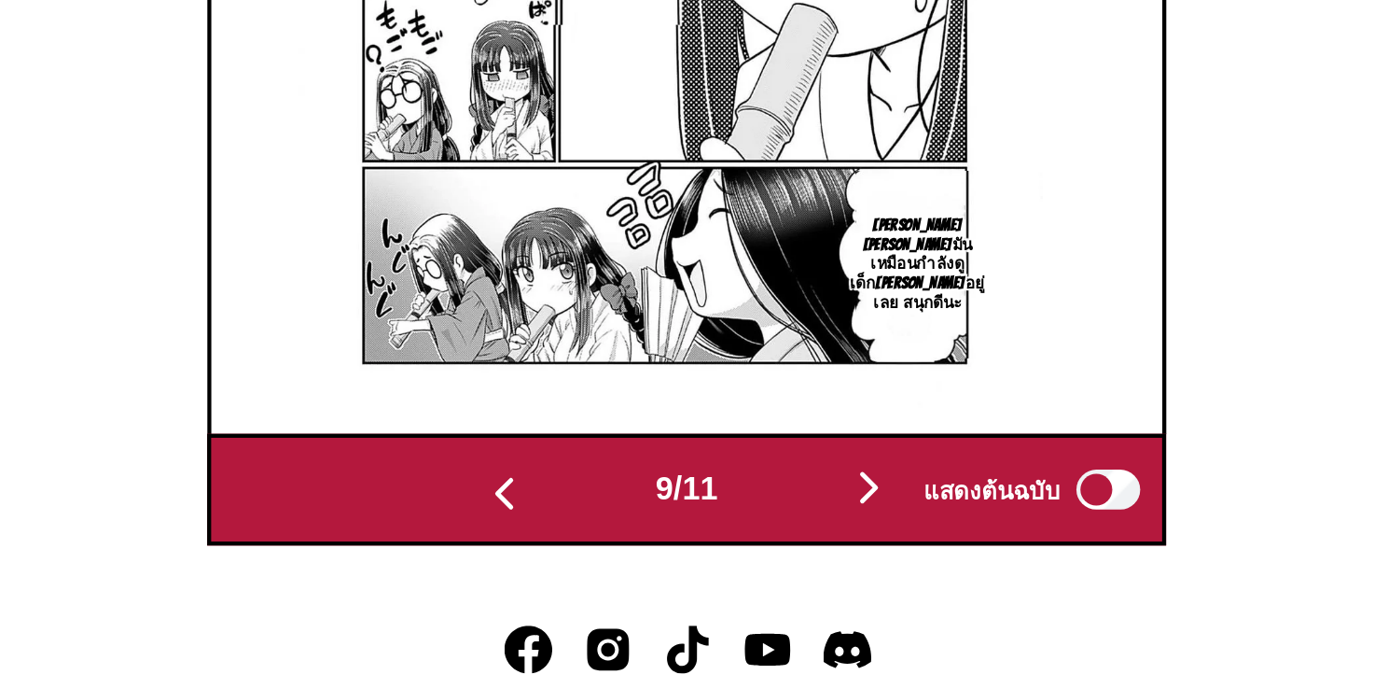
click at [593, 536] on img "button" at bounding box center [602, 547] width 22 height 22
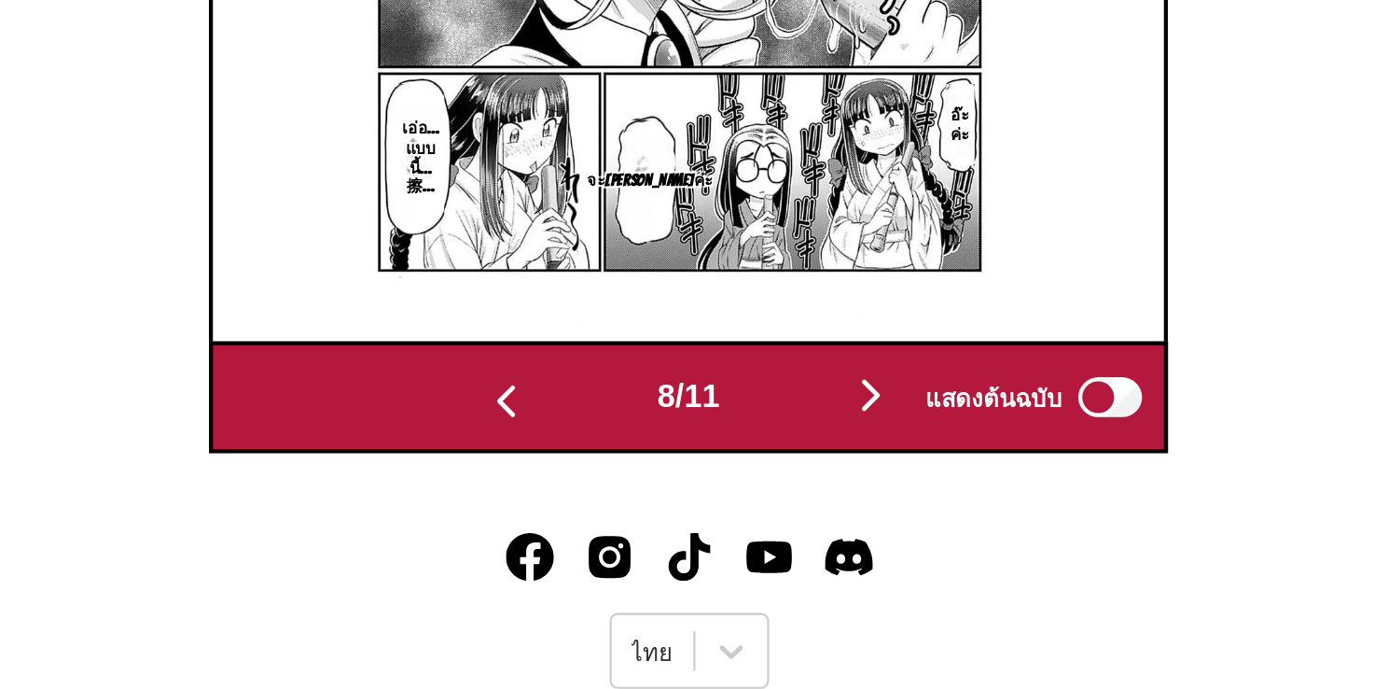
click at [600, 539] on img "button" at bounding box center [602, 547] width 22 height 22
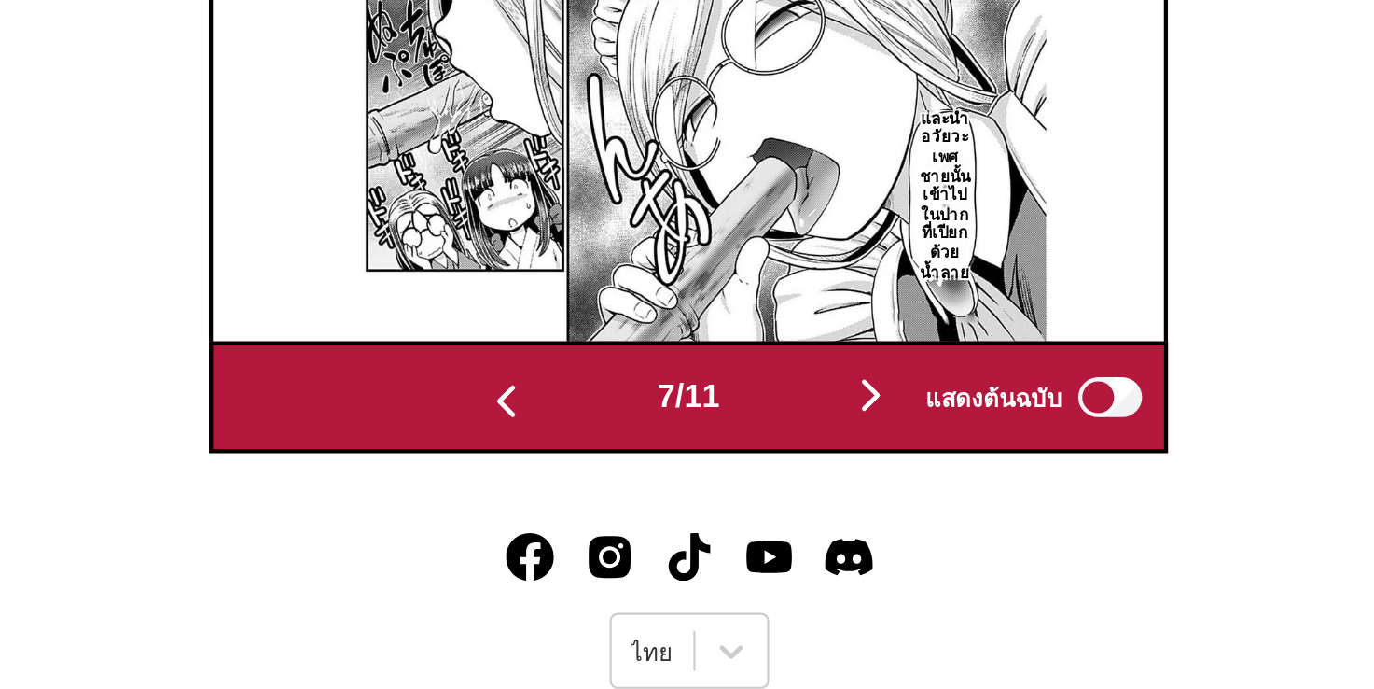
click at [598, 538] on img "button" at bounding box center [602, 547] width 22 height 22
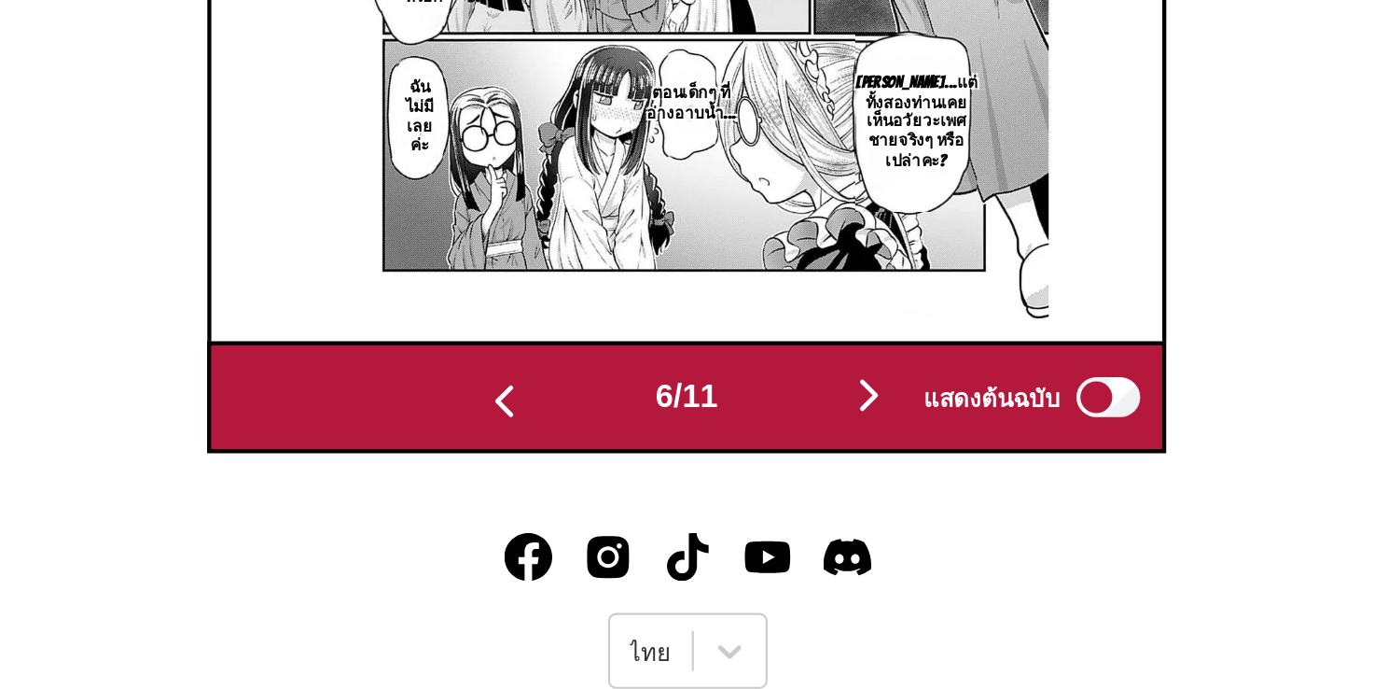
click at [595, 537] on img "button" at bounding box center [602, 547] width 22 height 22
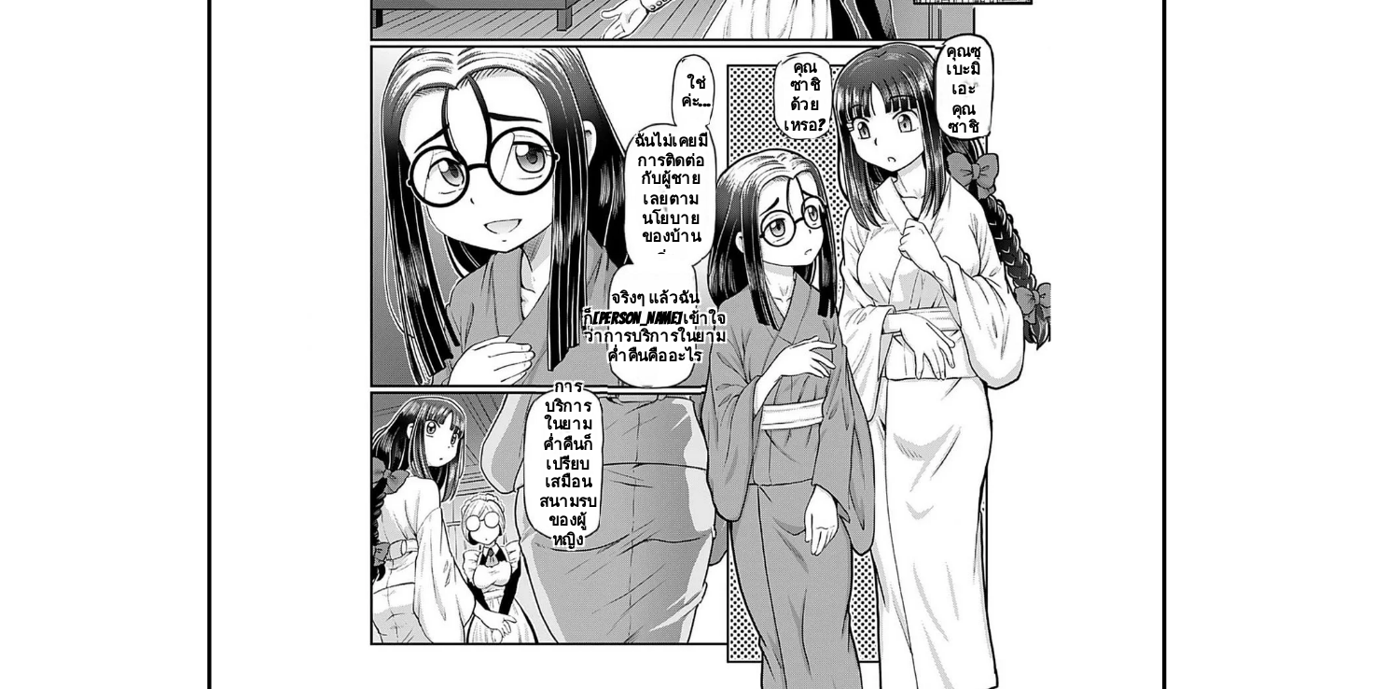
scroll to position [668, 0]
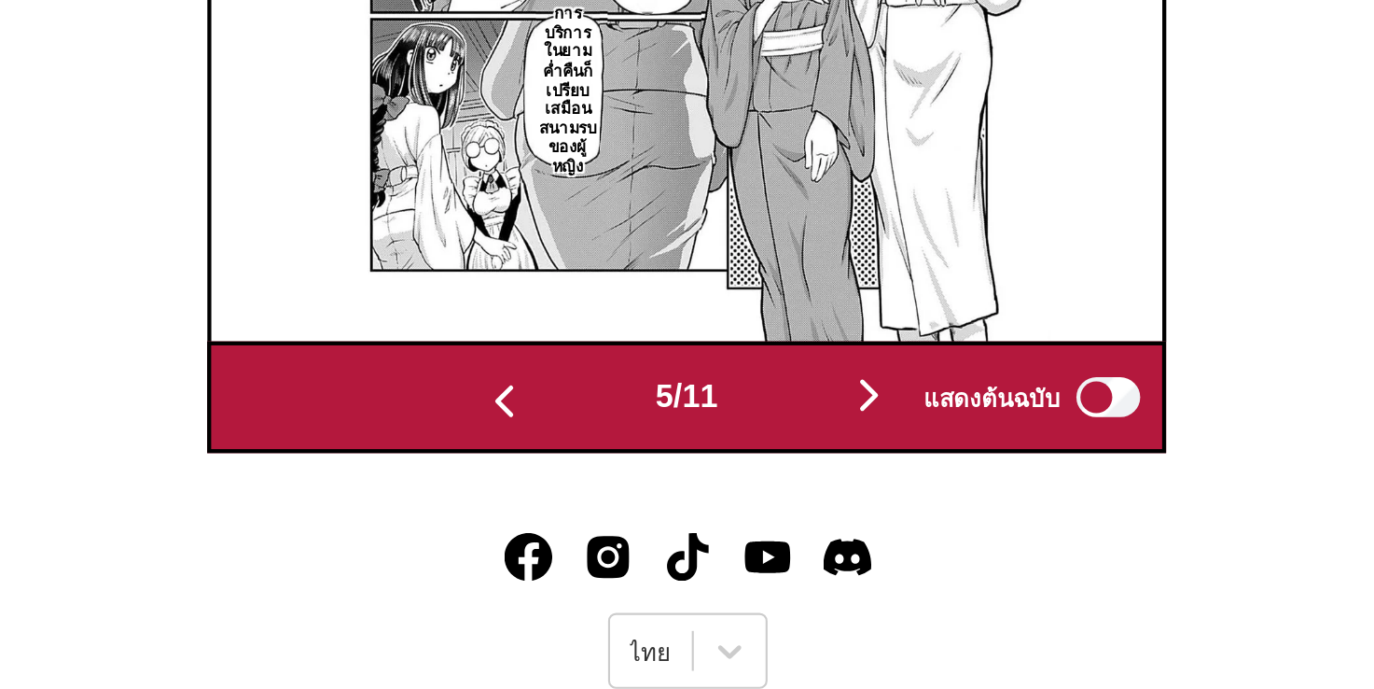
click at [593, 537] on img "button" at bounding box center [602, 547] width 22 height 22
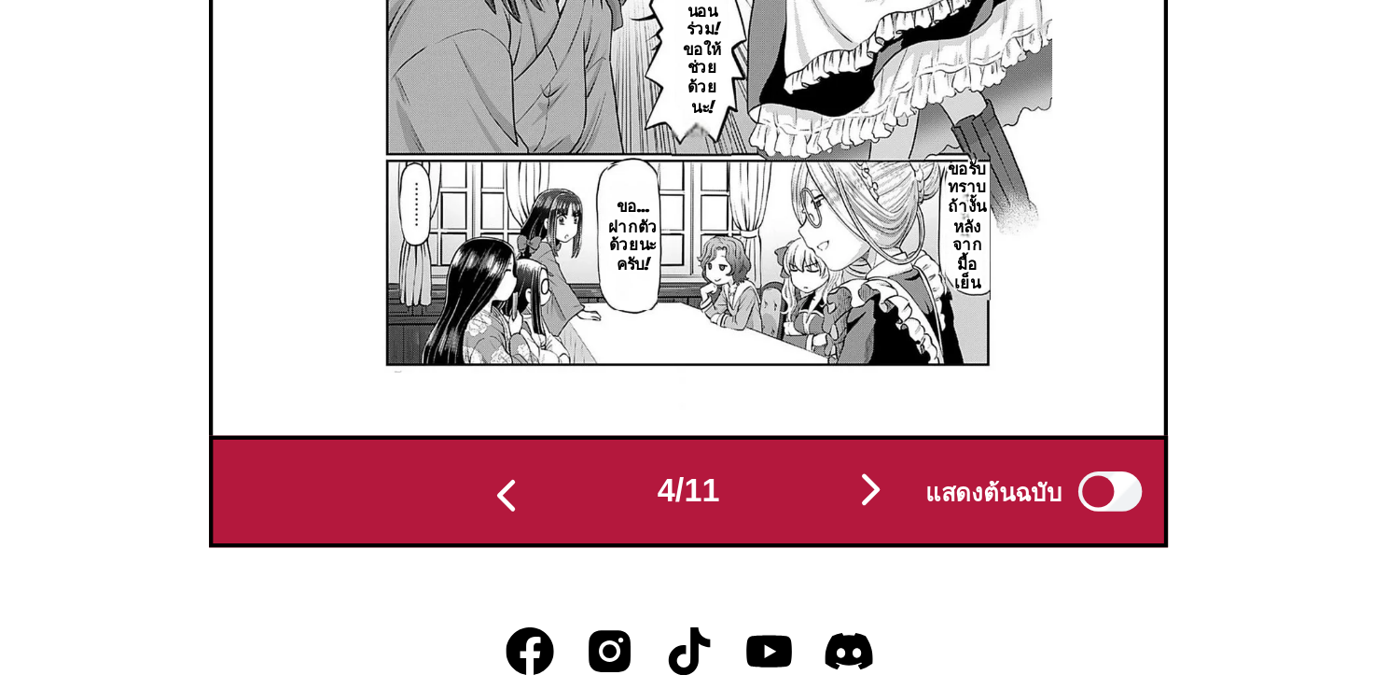
click at [593, 536] on img "button" at bounding box center [602, 547] width 22 height 22
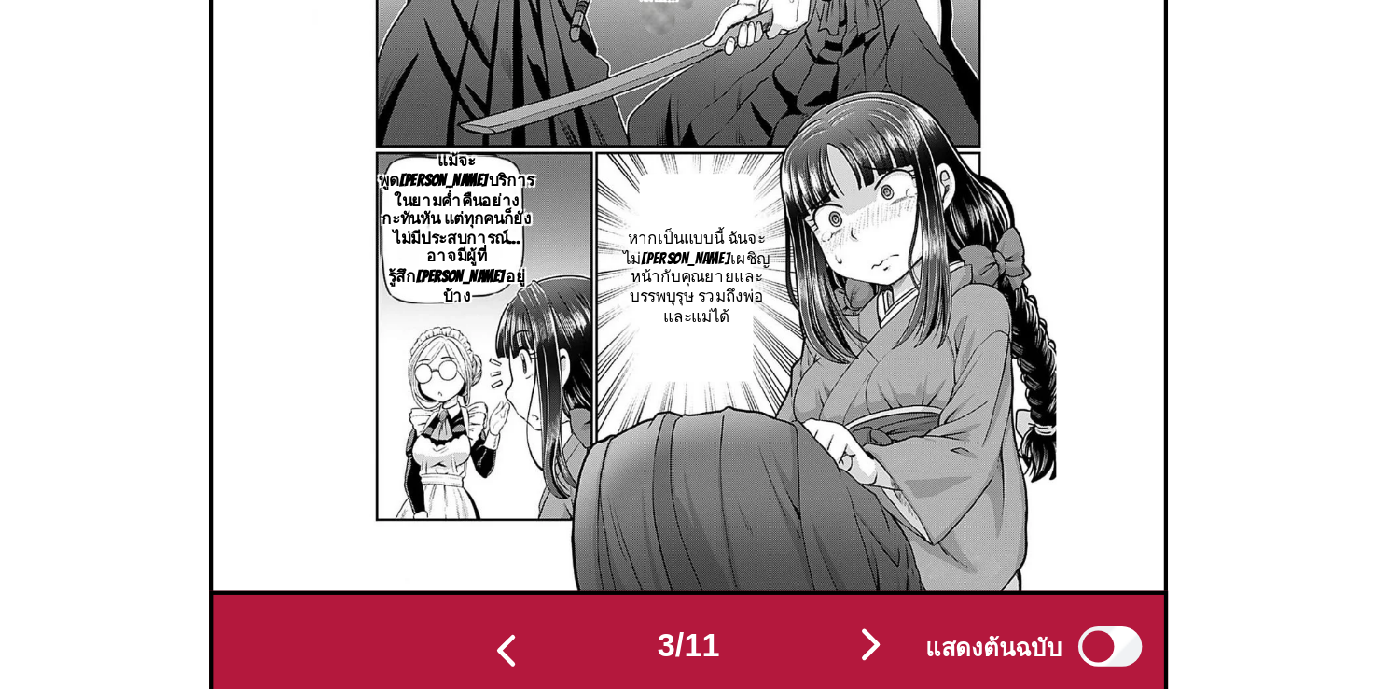
scroll to position [548, 0]
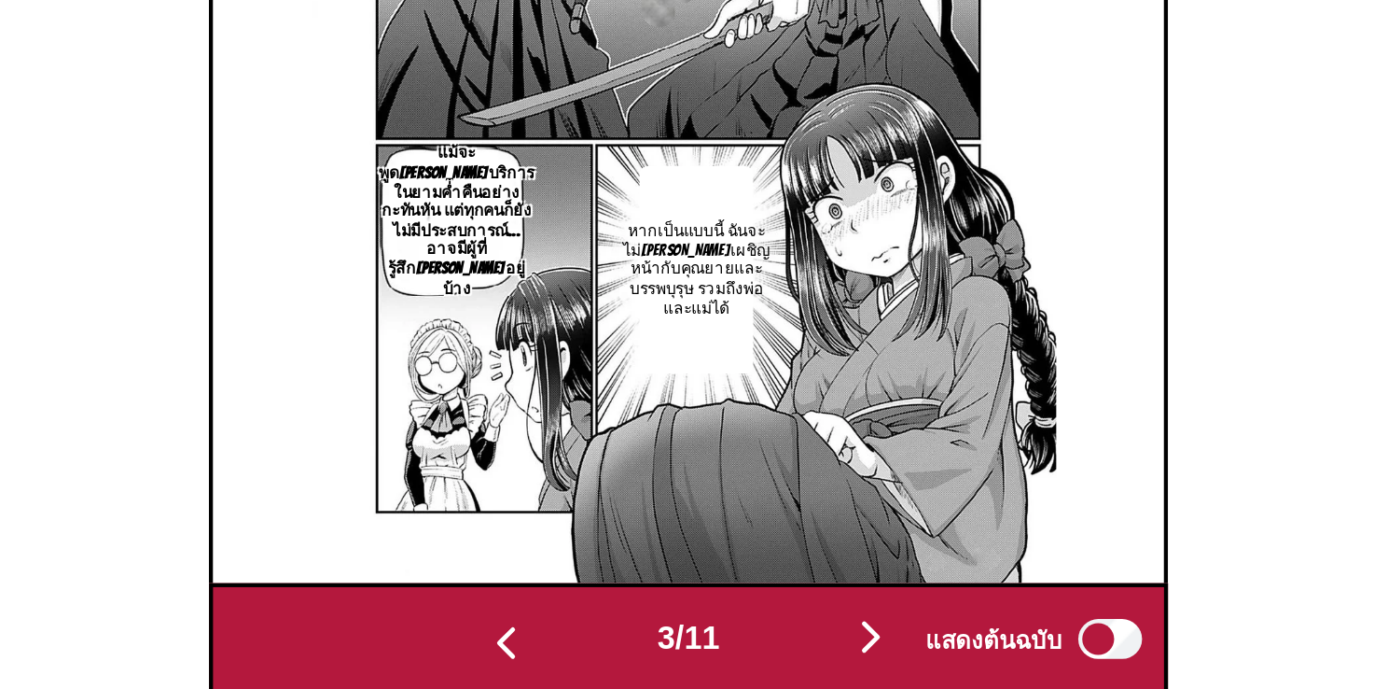
click at [772, 655] on img "button" at bounding box center [772, 664] width 22 height 22
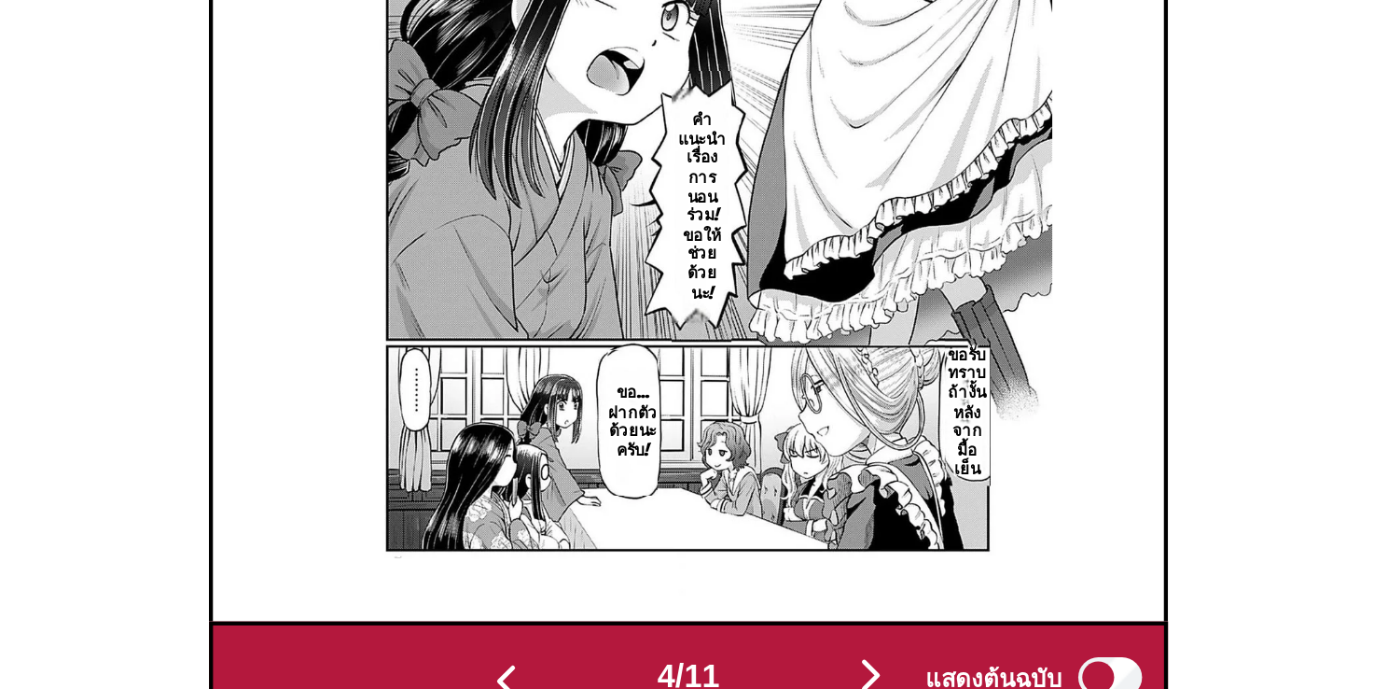
click at [767, 653] on img "button" at bounding box center [772, 664] width 22 height 22
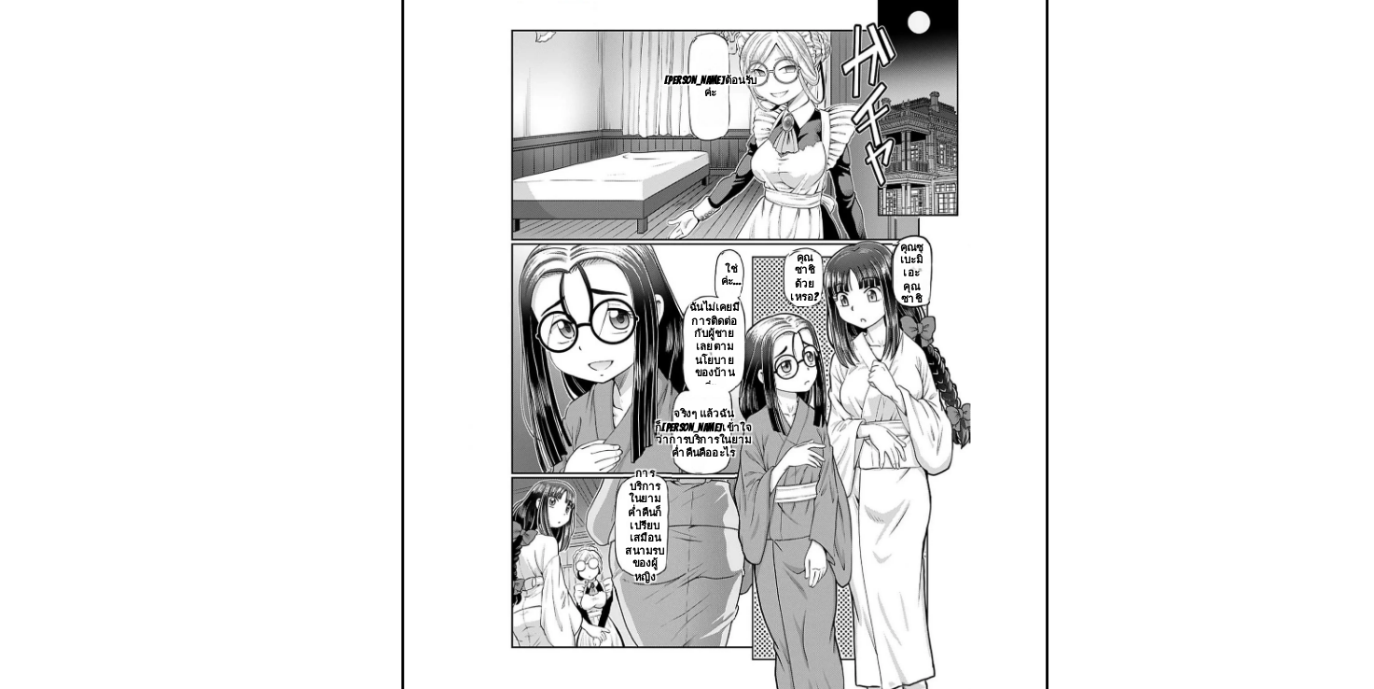
scroll to position [547, 0]
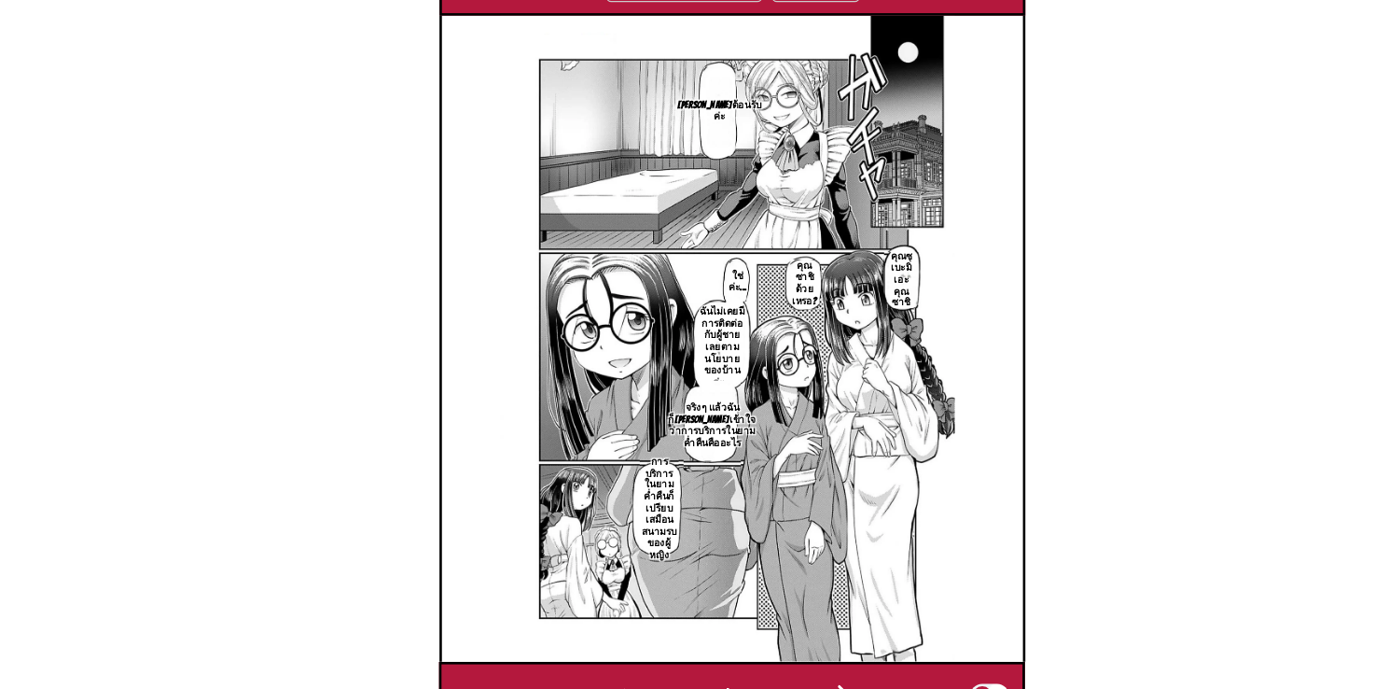
click at [775, 654] on img "button" at bounding box center [772, 665] width 22 height 22
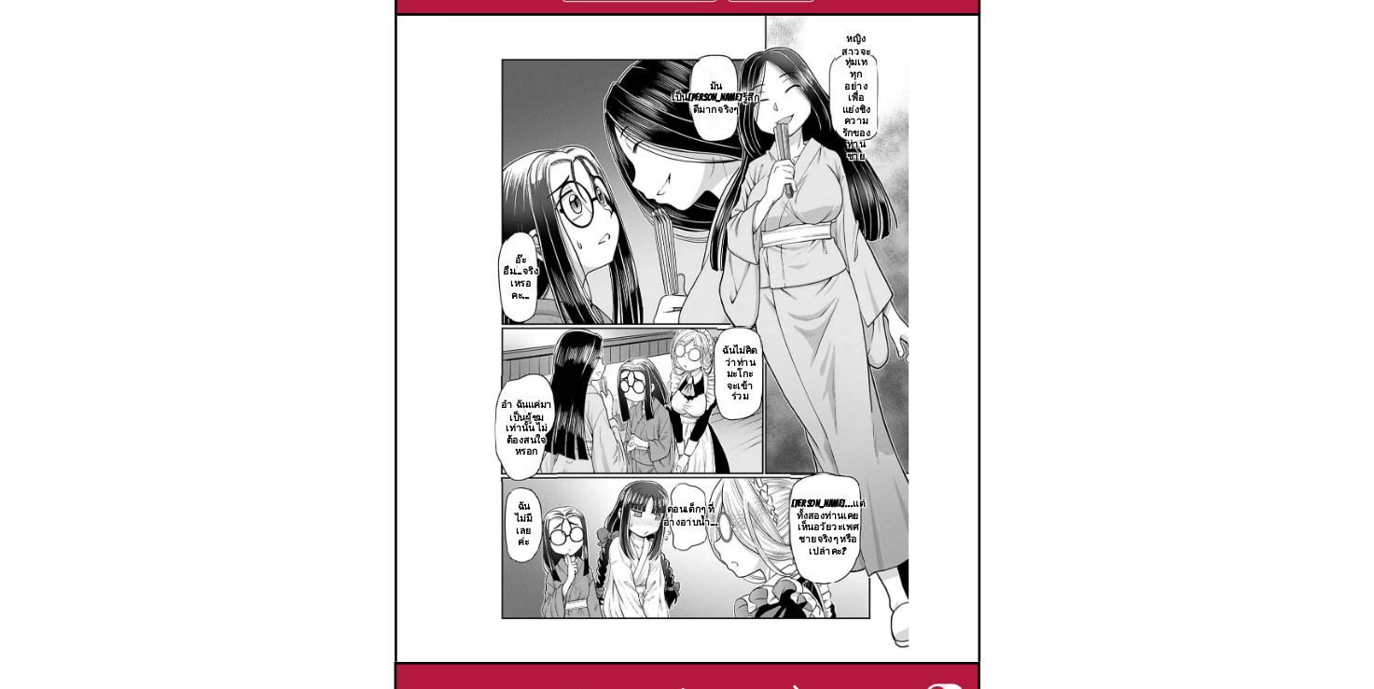
click at [778, 654] on img "button" at bounding box center [772, 665] width 22 height 22
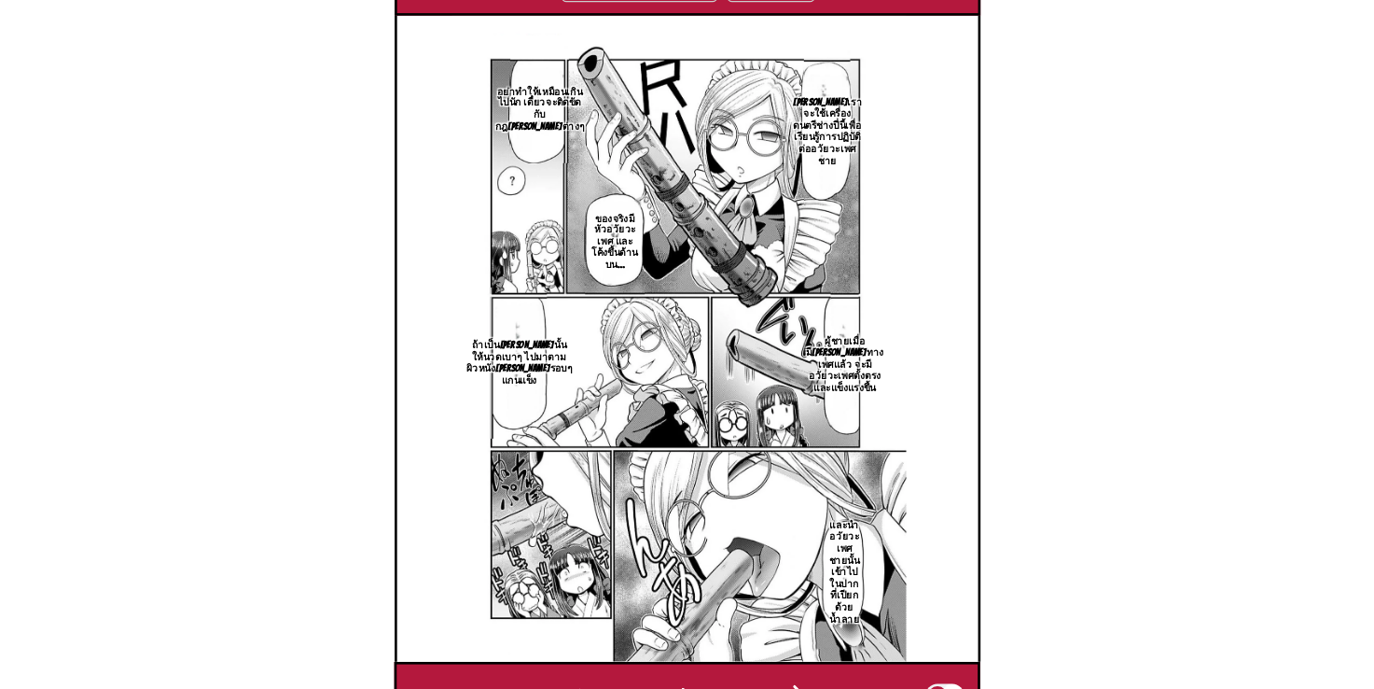
click at [777, 654] on img "button" at bounding box center [772, 665] width 22 height 22
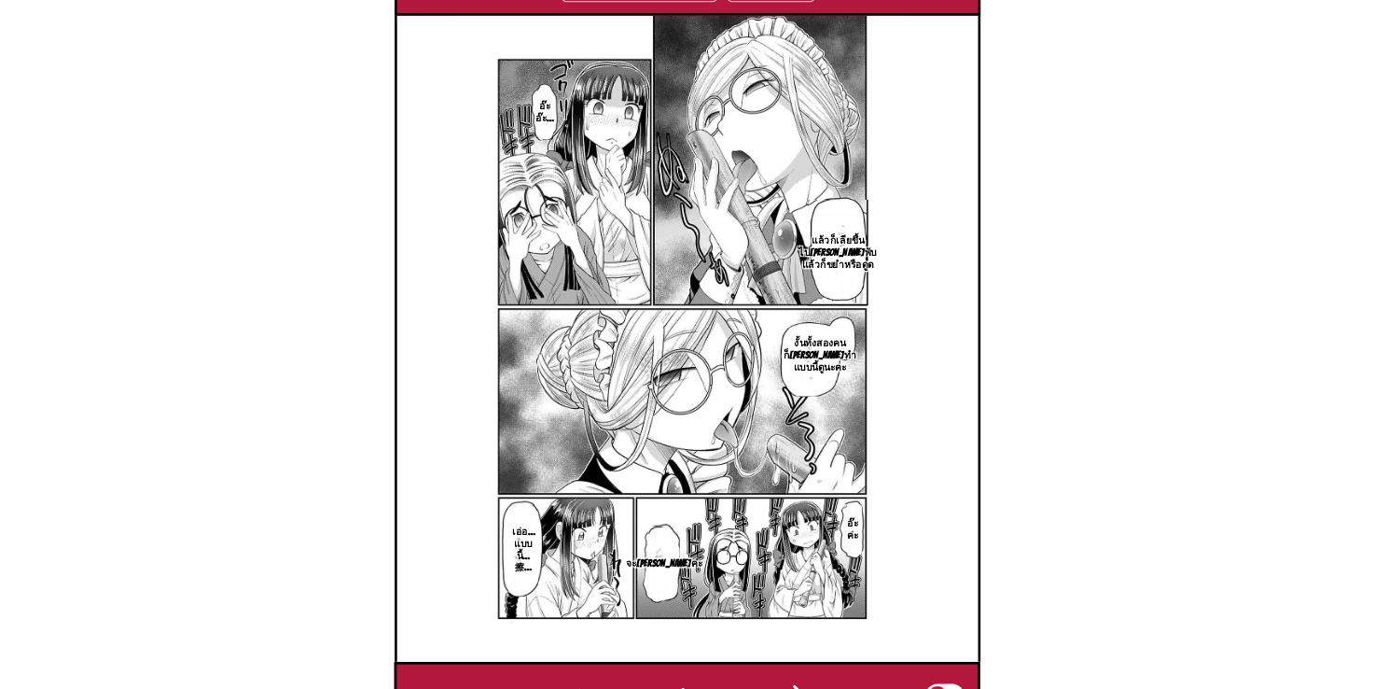
click at [781, 654] on img "button" at bounding box center [772, 665] width 22 height 22
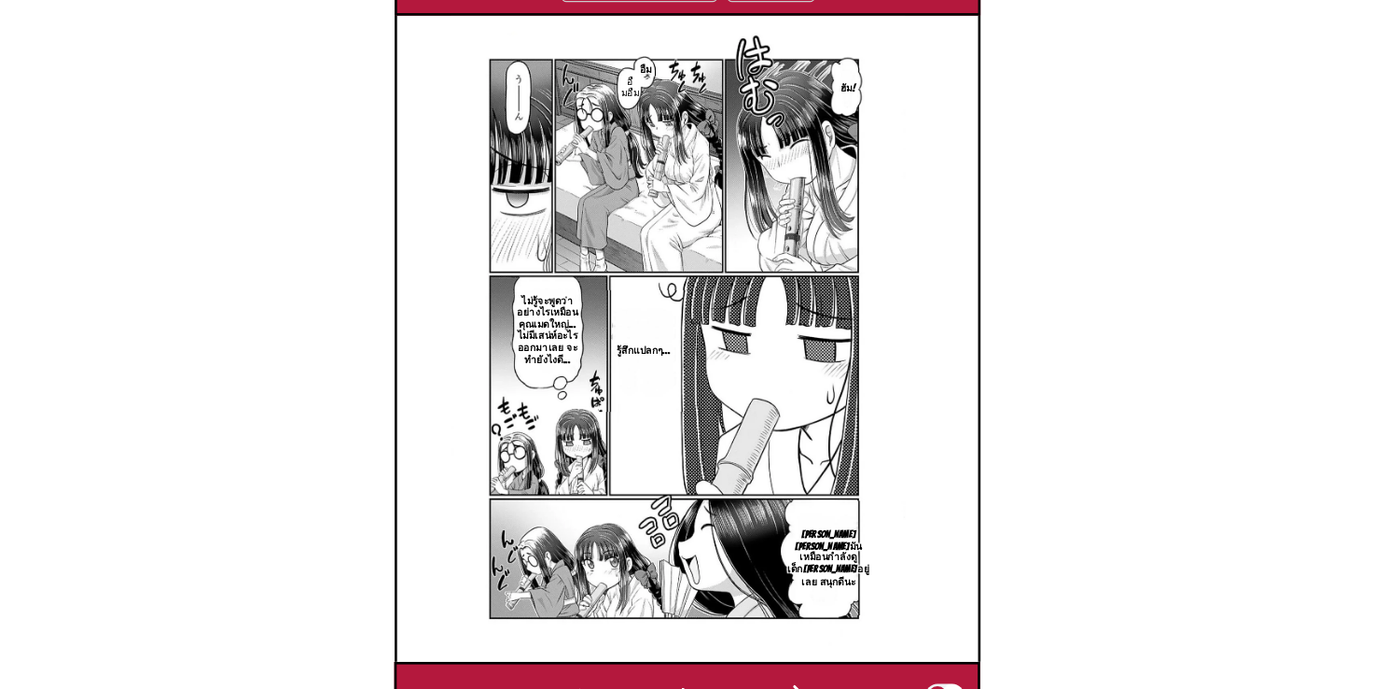
click at [775, 654] on img "button" at bounding box center [772, 665] width 22 height 22
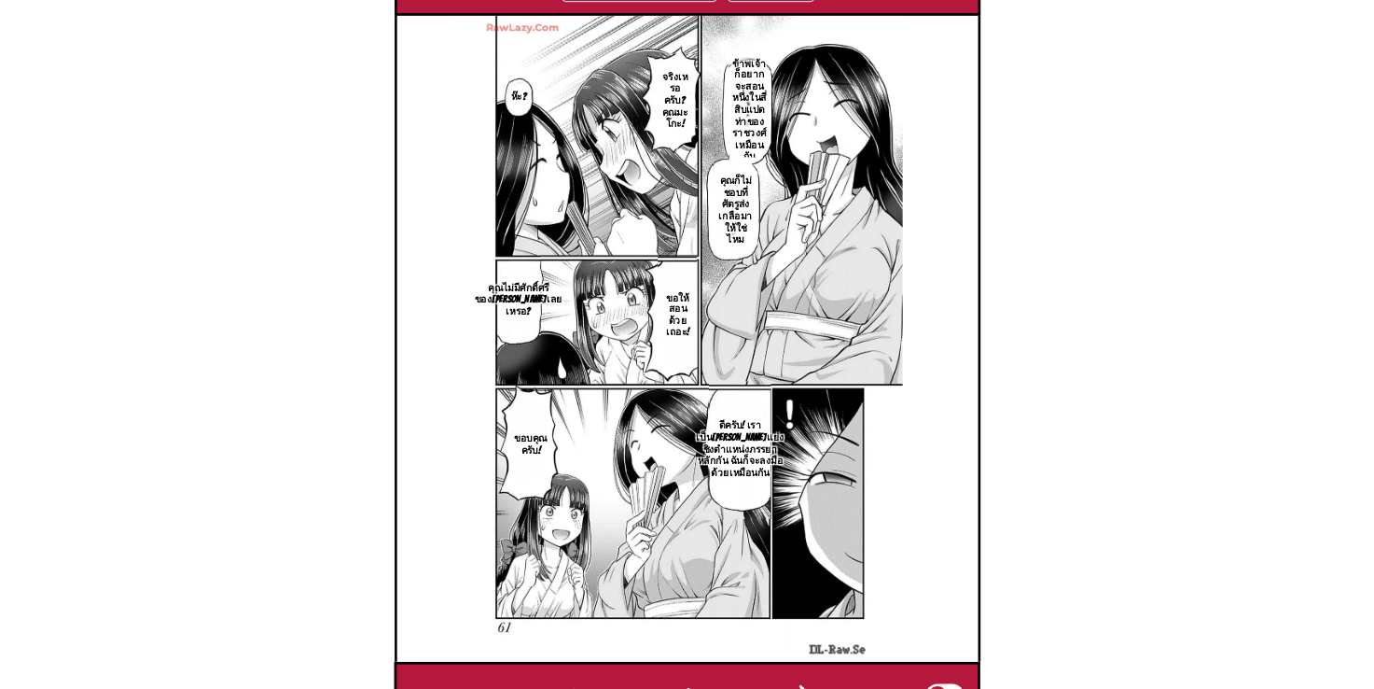
click at [781, 654] on img "button" at bounding box center [777, 665] width 22 height 22
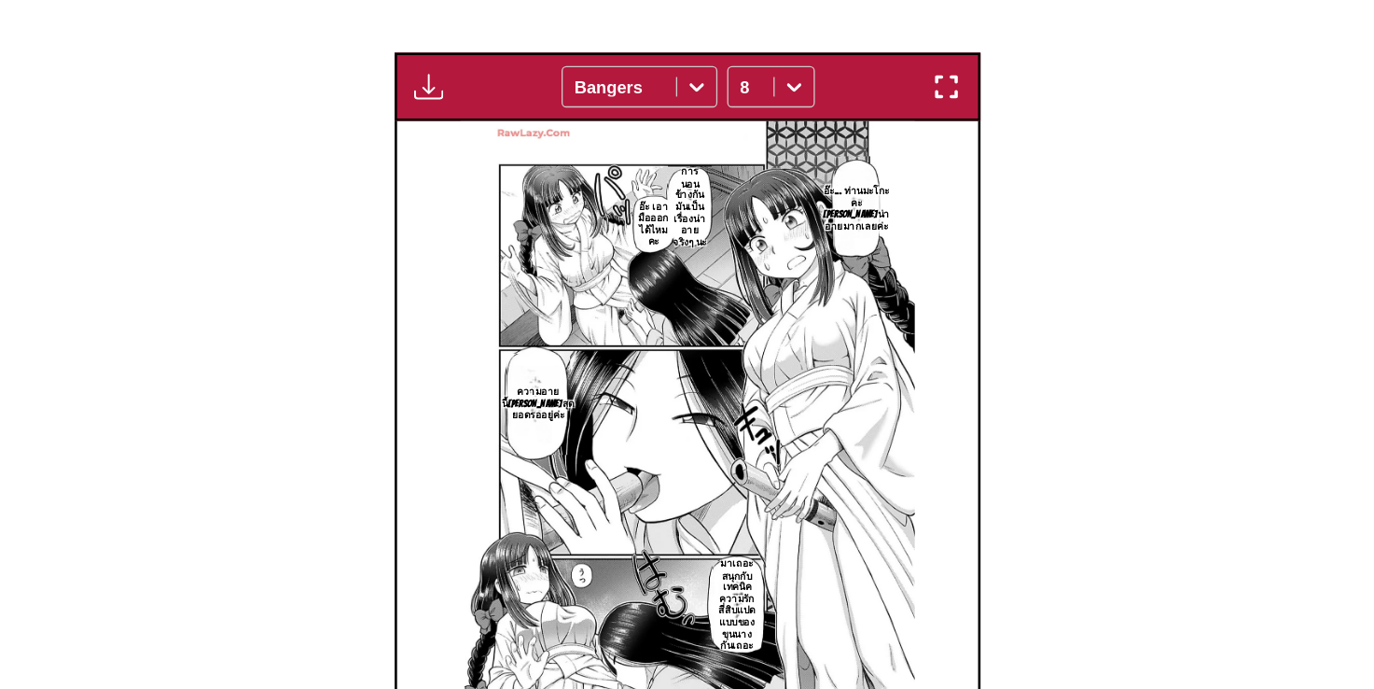
scroll to position [547, 0]
